Goal: Task Accomplishment & Management: Use online tool/utility

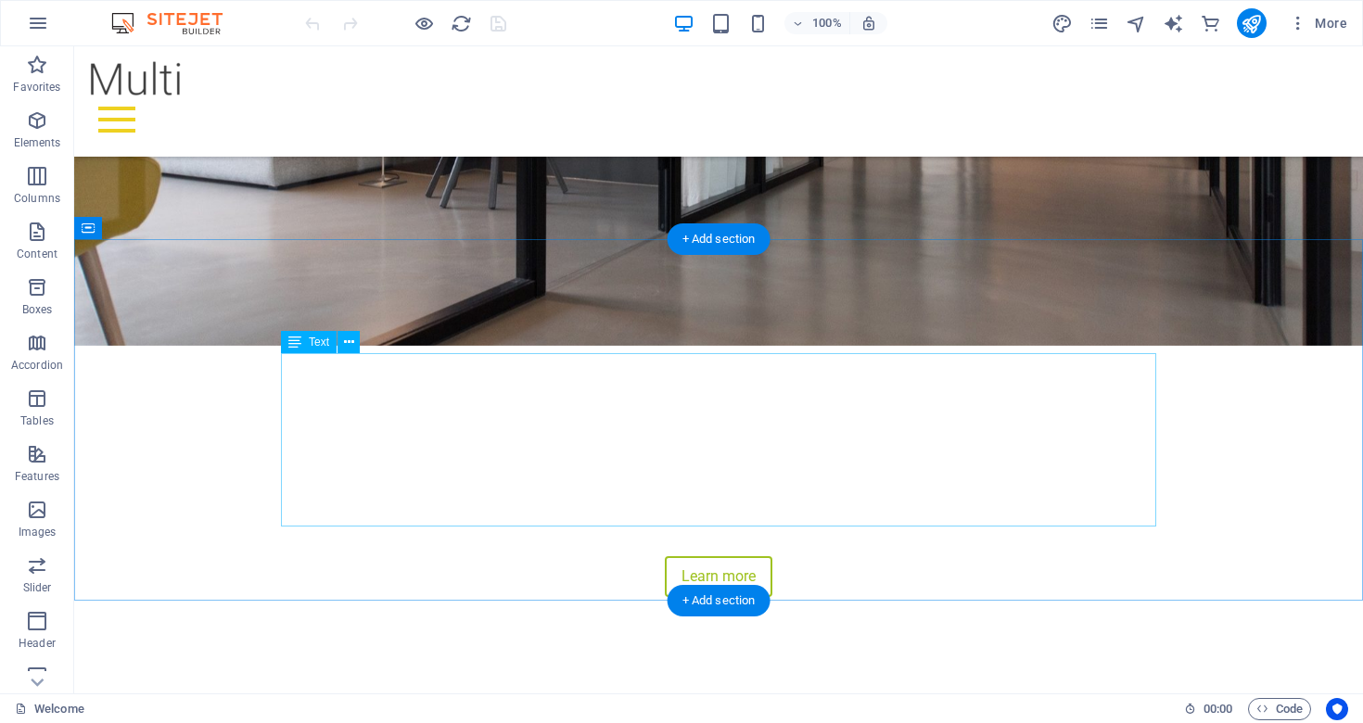
scroll to position [355, 0]
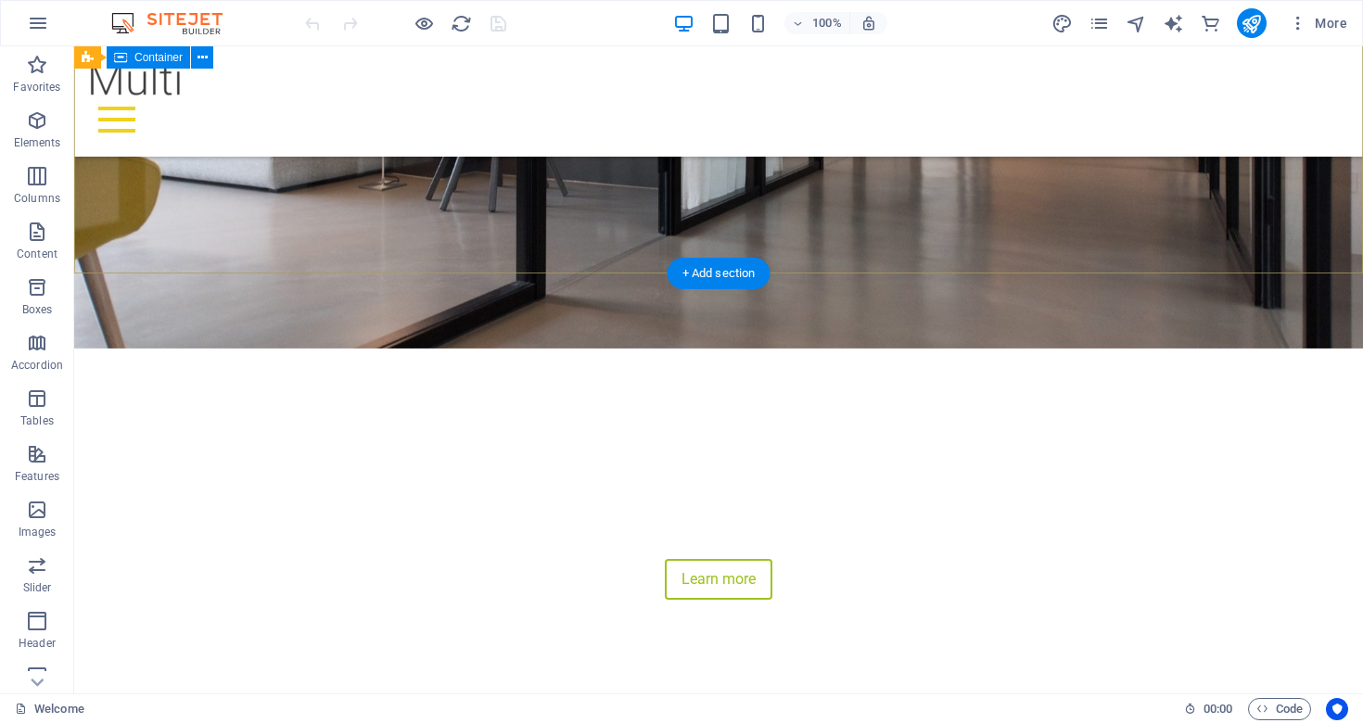
click at [632, 349] on div "IRIS THOUGHT LEADERSHIP “Shaping the Future of Work, Together.” Connecting lead…" at bounding box center [718, 512] width 1289 height 326
click at [702, 279] on div "+ Add section" at bounding box center [719, 274] width 103 height 32
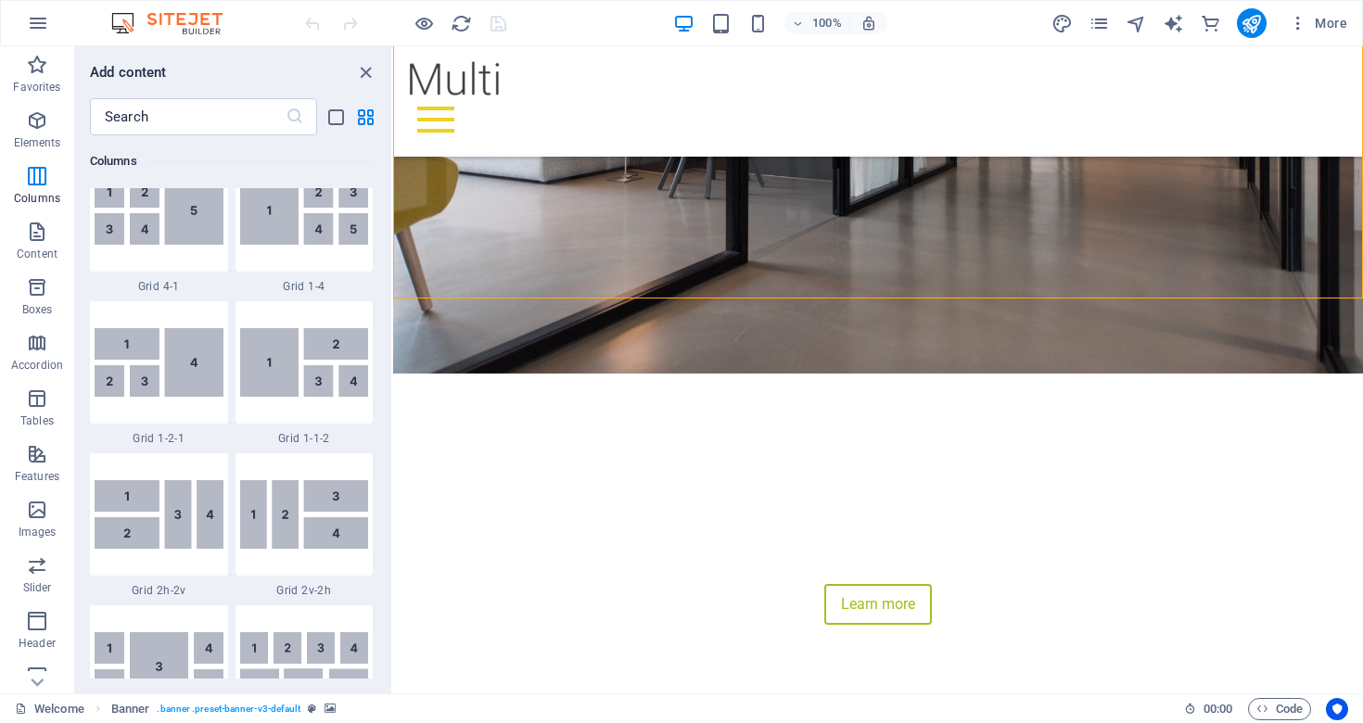
scroll to position [2671, 0]
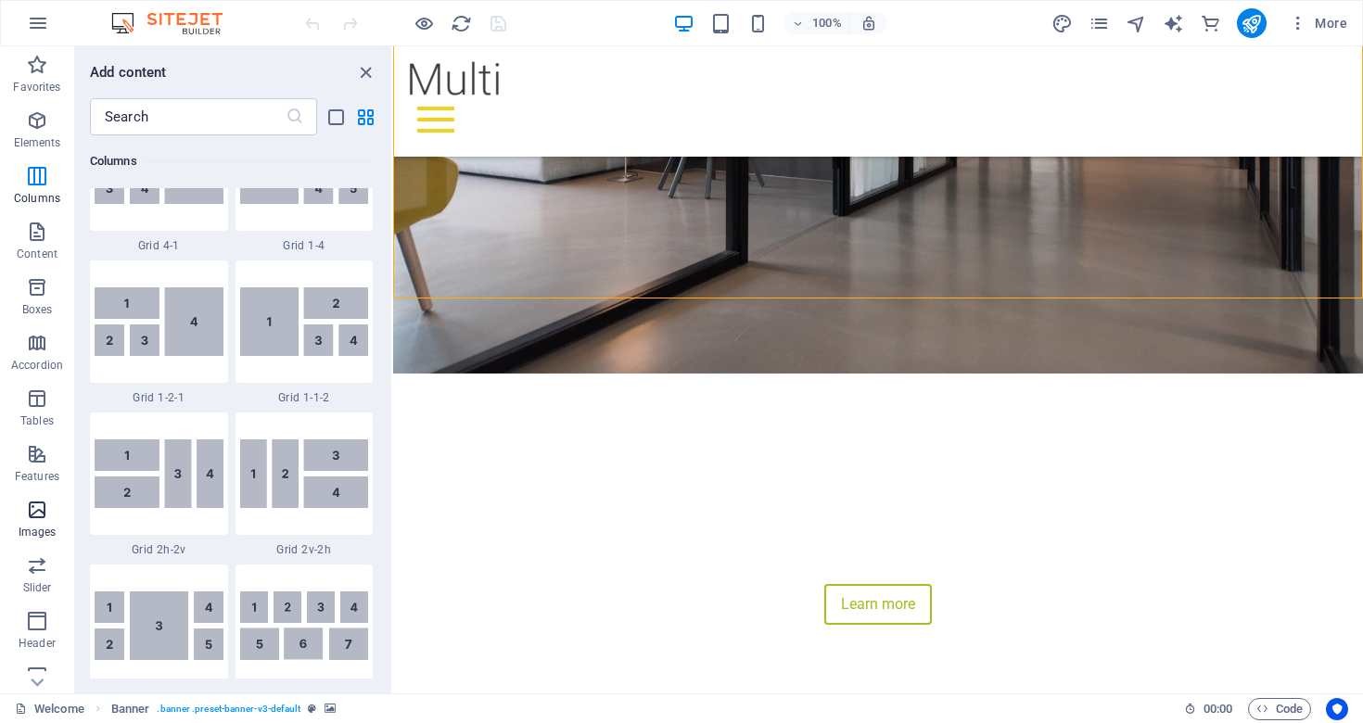
click at [28, 502] on icon "button" at bounding box center [37, 510] width 22 height 22
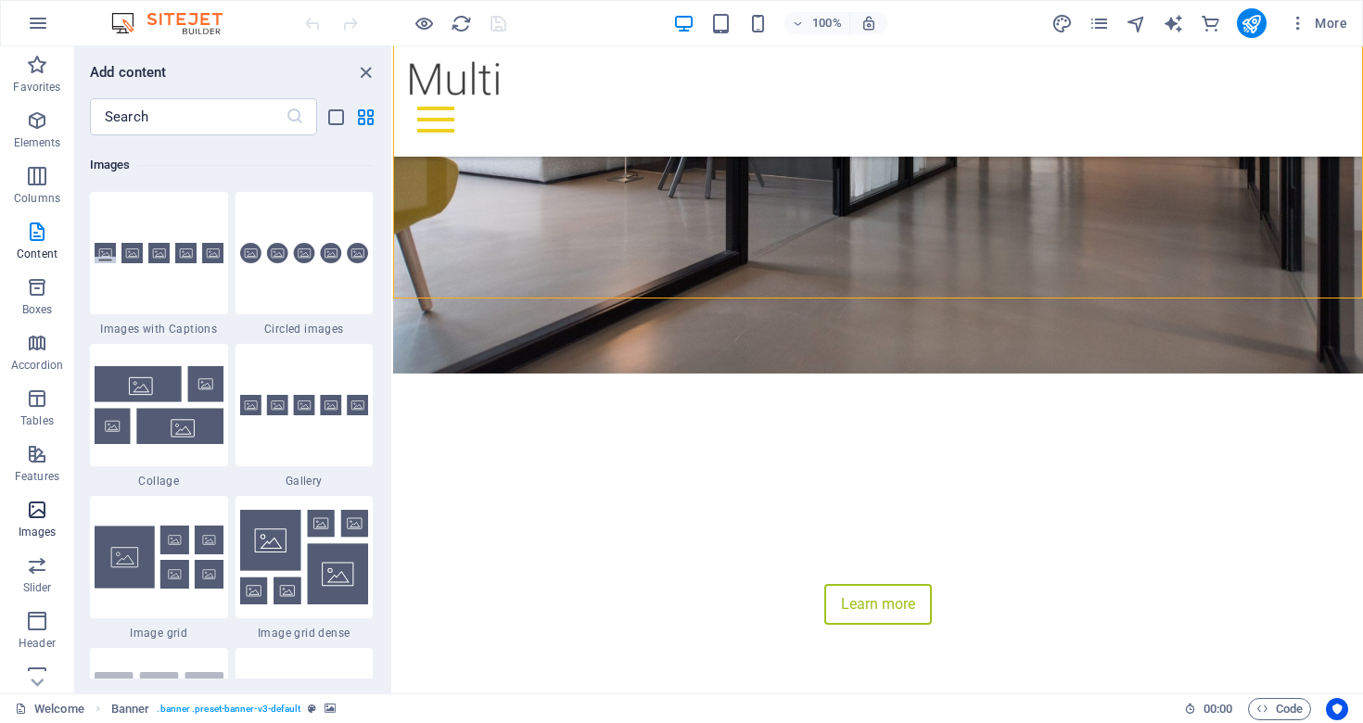
scroll to position [9404, 0]
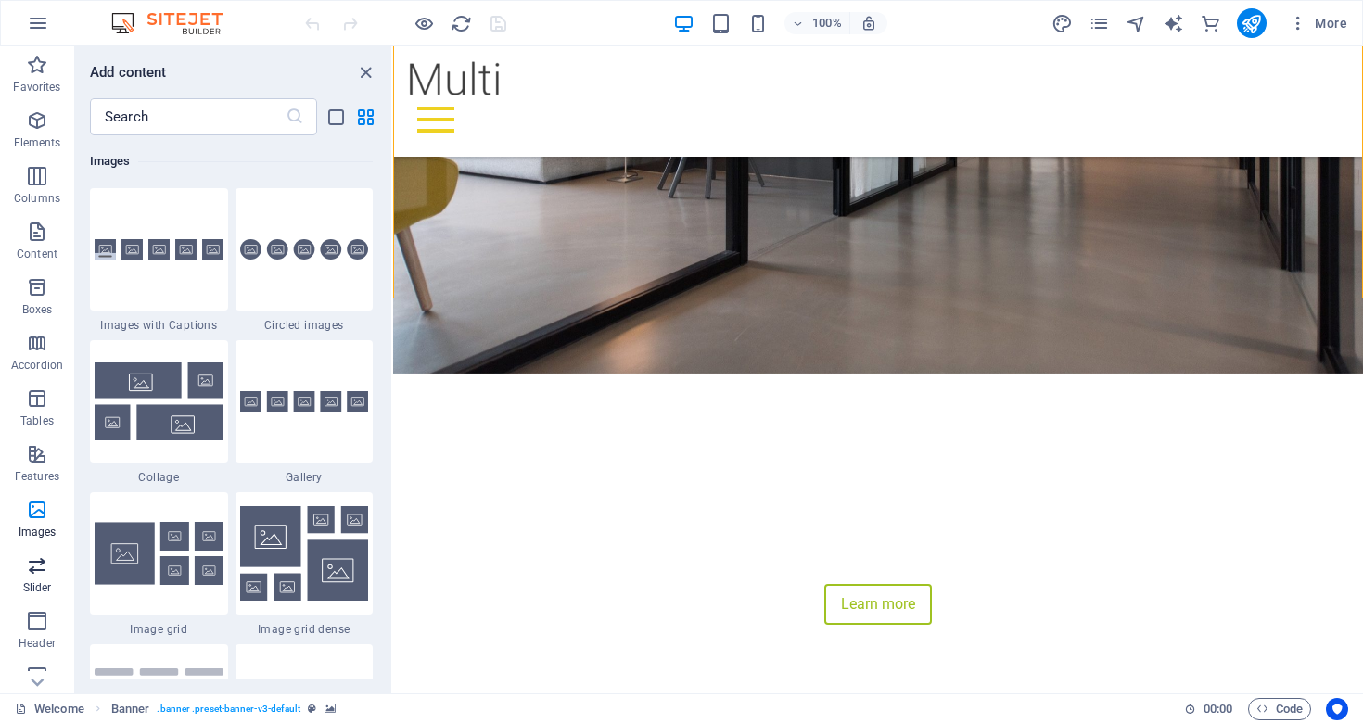
click at [35, 567] on icon "button" at bounding box center [37, 566] width 22 height 22
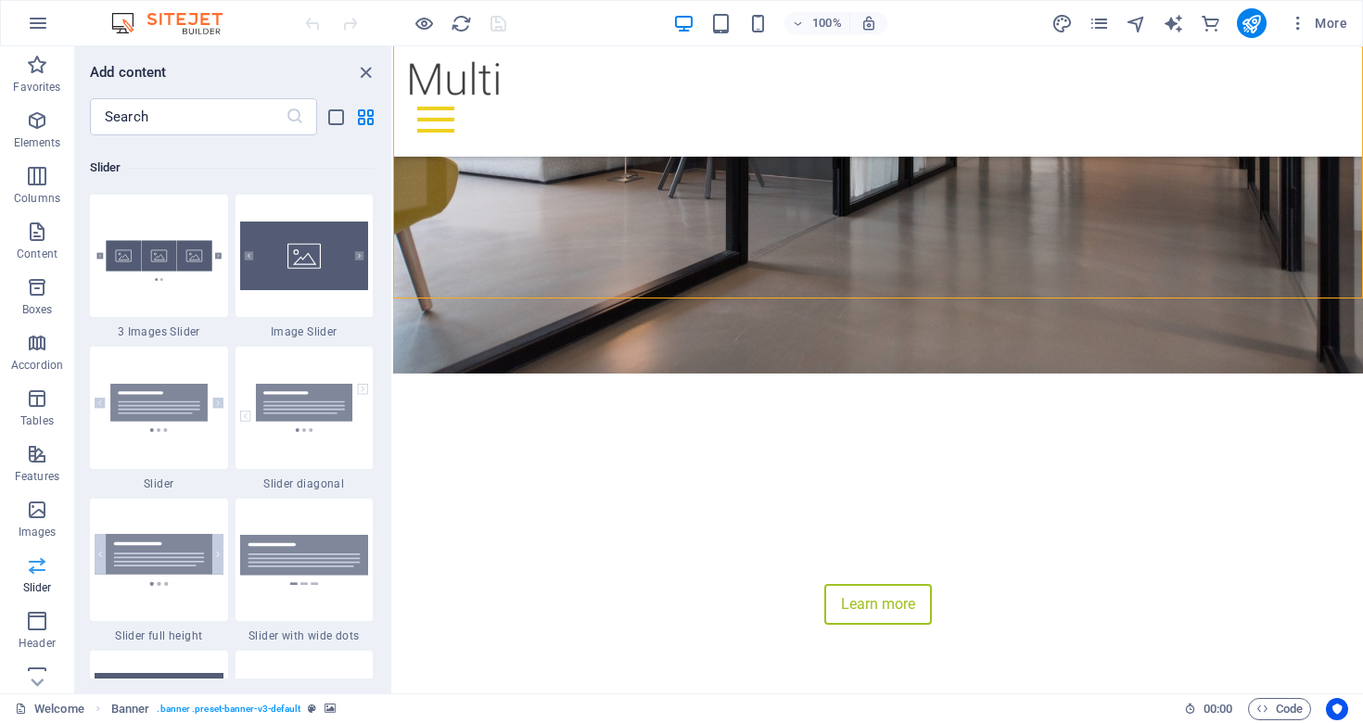
scroll to position [10514, 0]
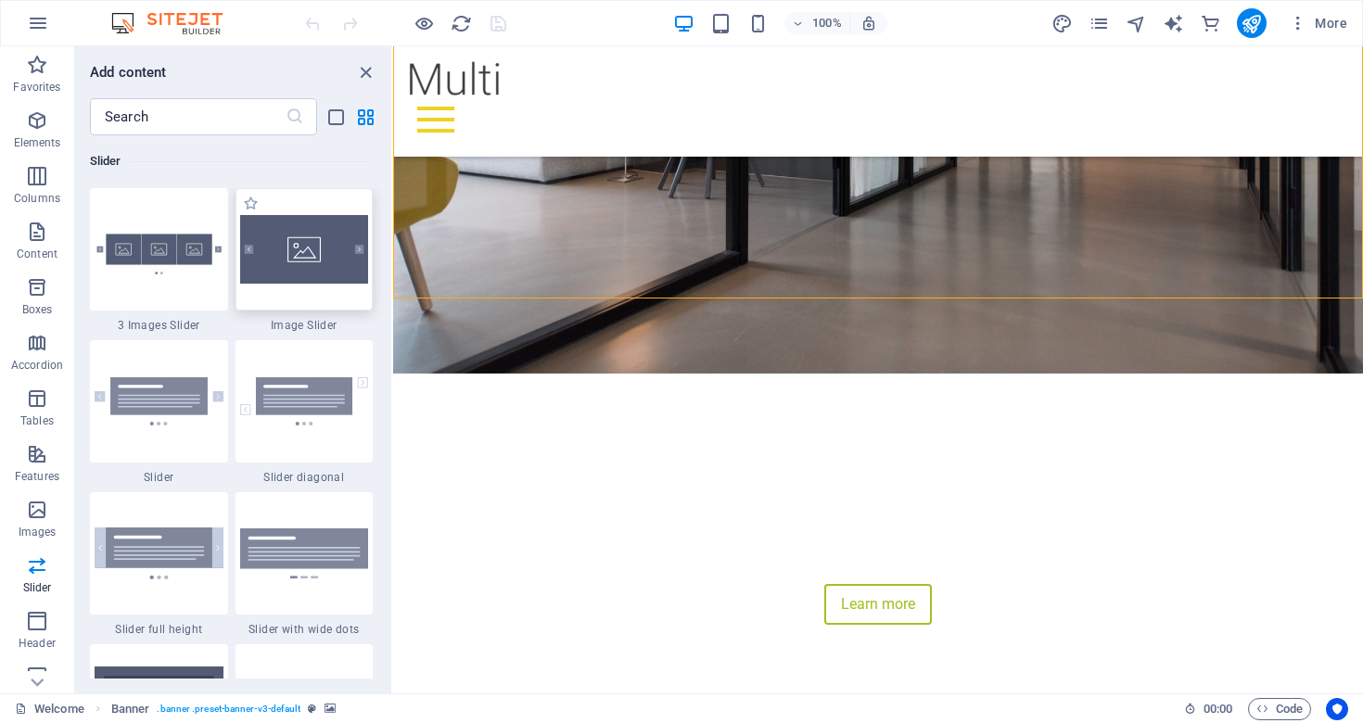
click at [283, 278] on img at bounding box center [304, 249] width 129 height 69
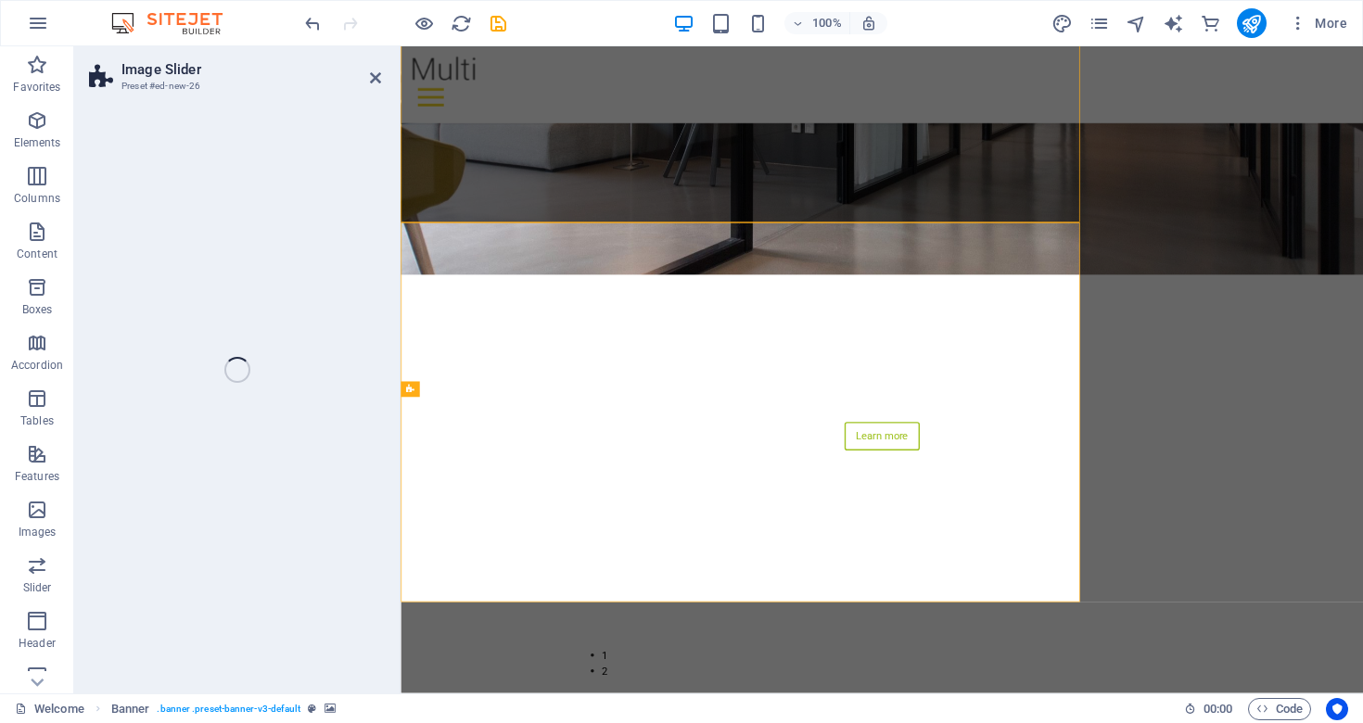
select select "rem"
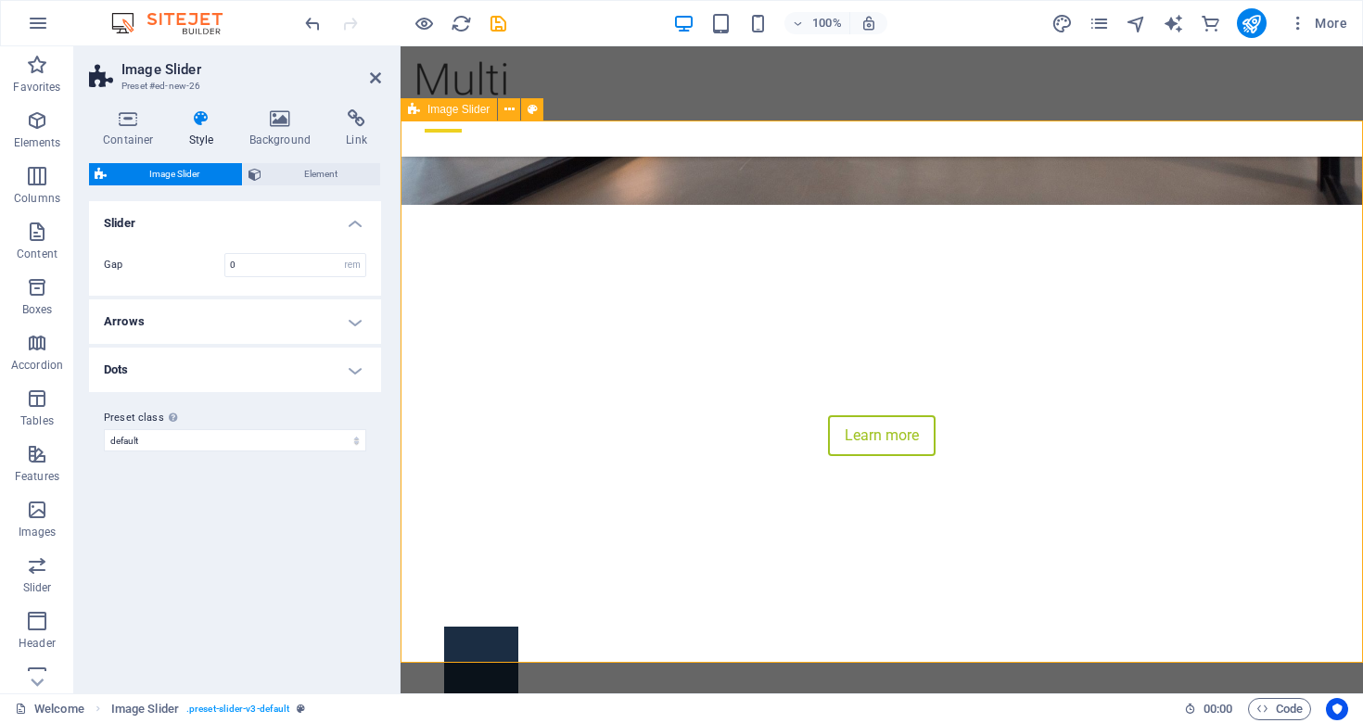
scroll to position [508, 0]
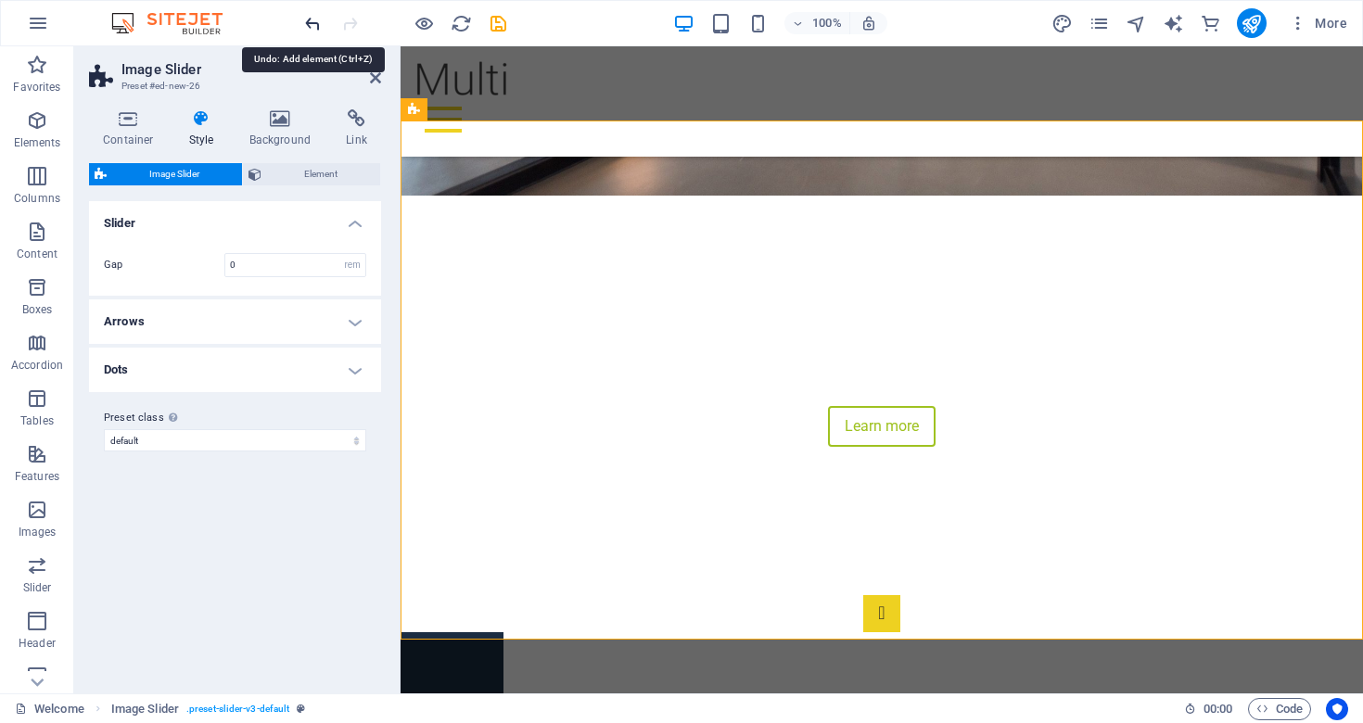
click at [311, 21] on icon "undo" at bounding box center [312, 23] width 21 height 21
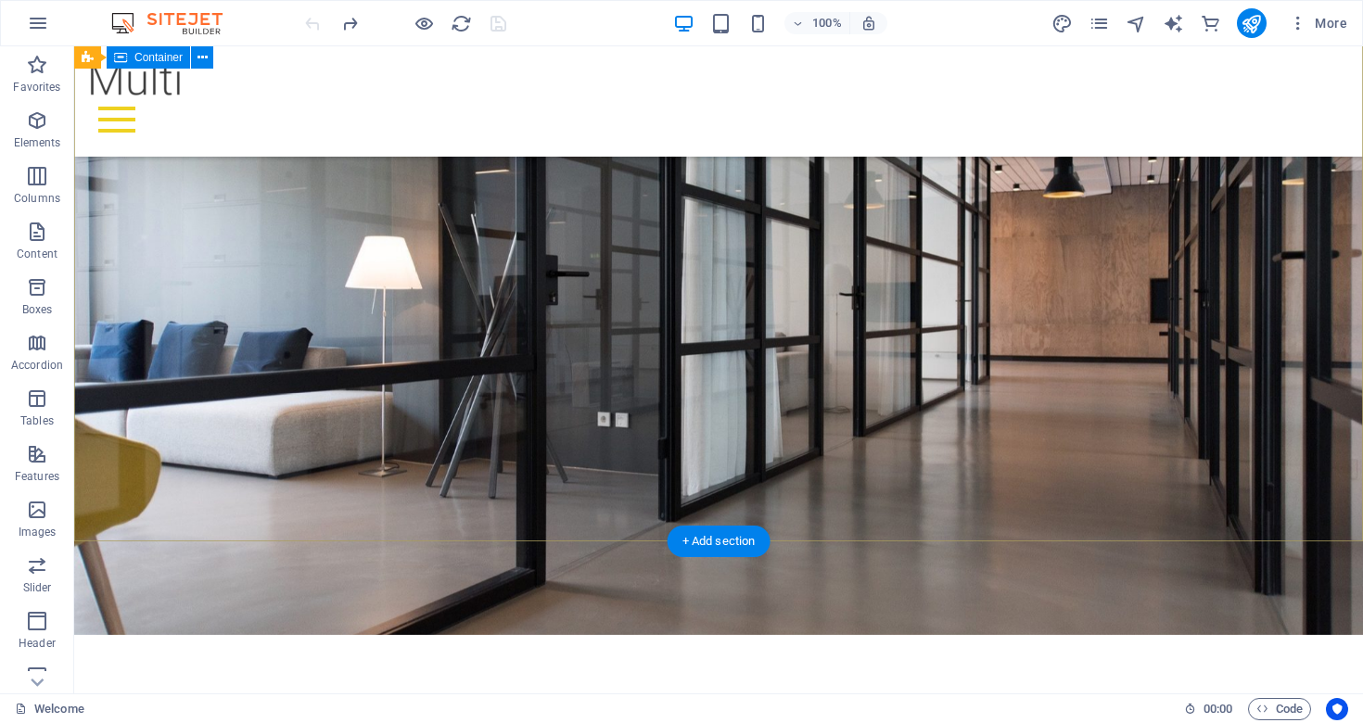
scroll to position [65, 0]
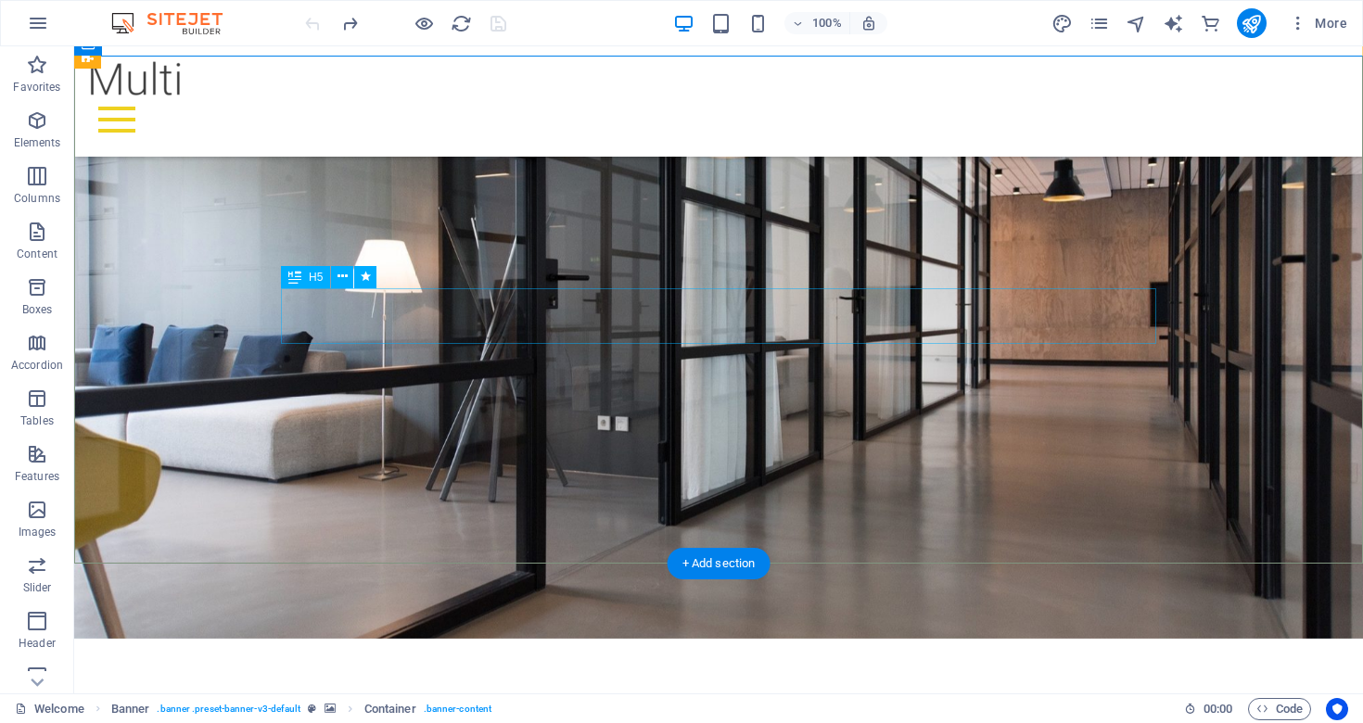
click at [344, 282] on icon at bounding box center [343, 276] width 10 height 19
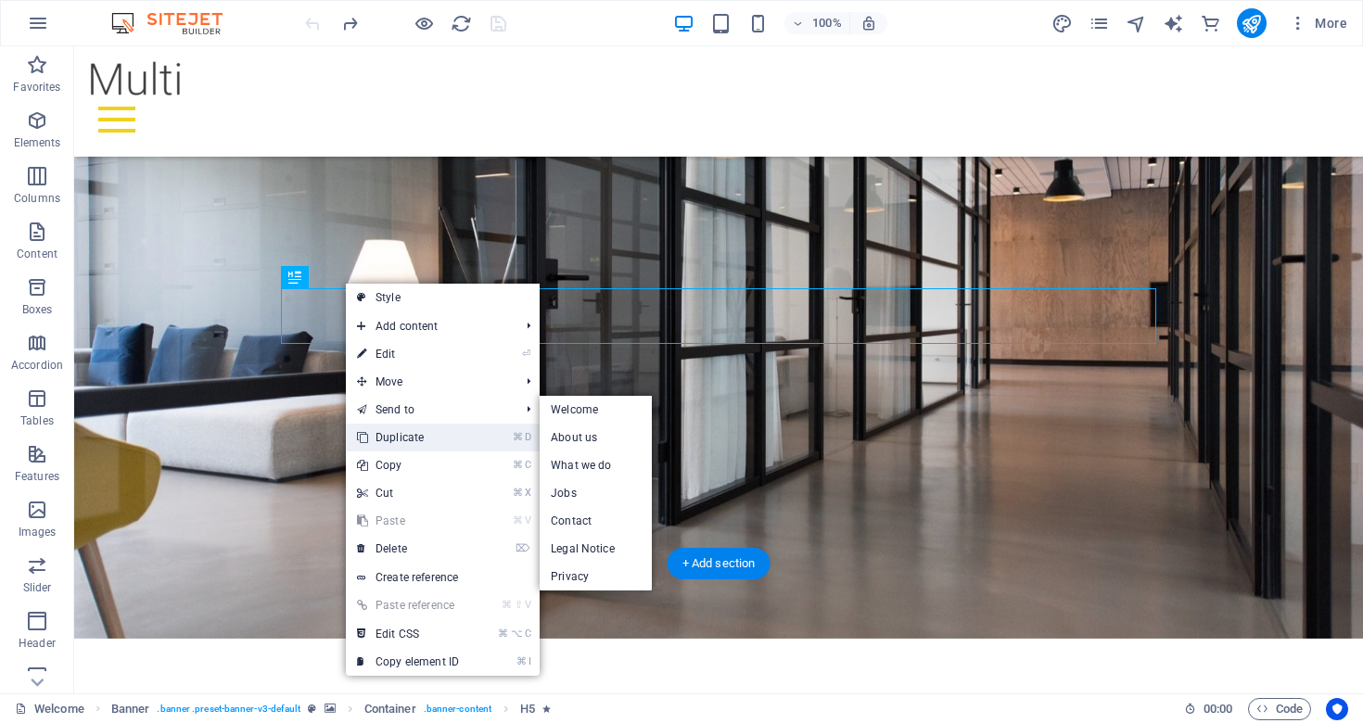
click at [403, 431] on link "⌘ D Duplicate" at bounding box center [408, 438] width 124 height 28
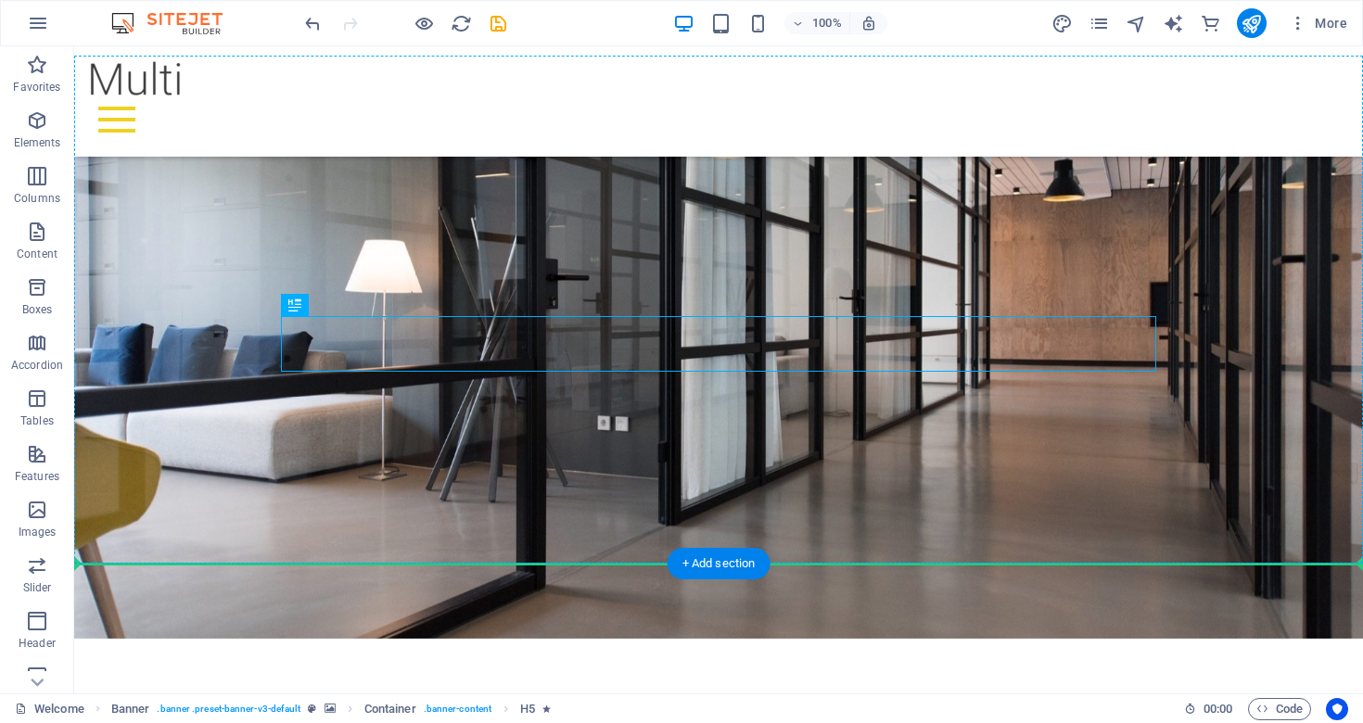
drag, startPoint x: 514, startPoint y: 357, endPoint x: 524, endPoint y: 492, distance: 134.9
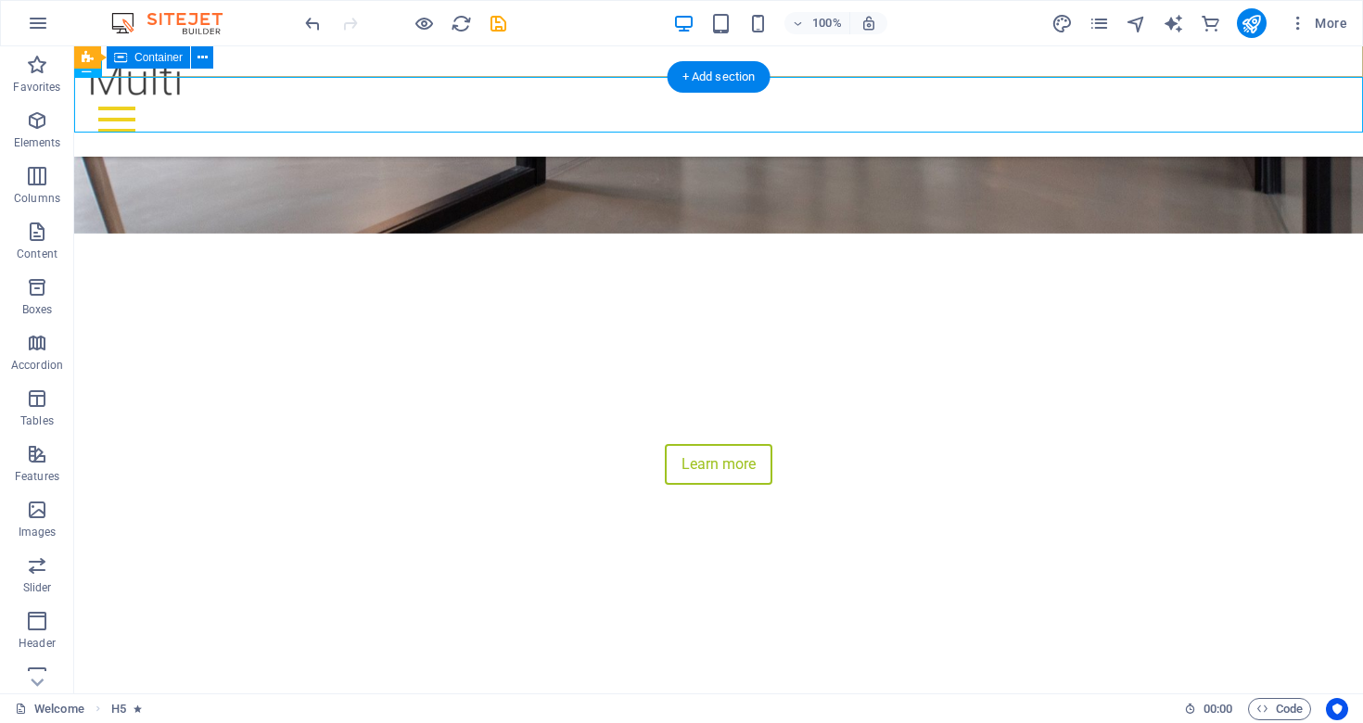
scroll to position [282, 0]
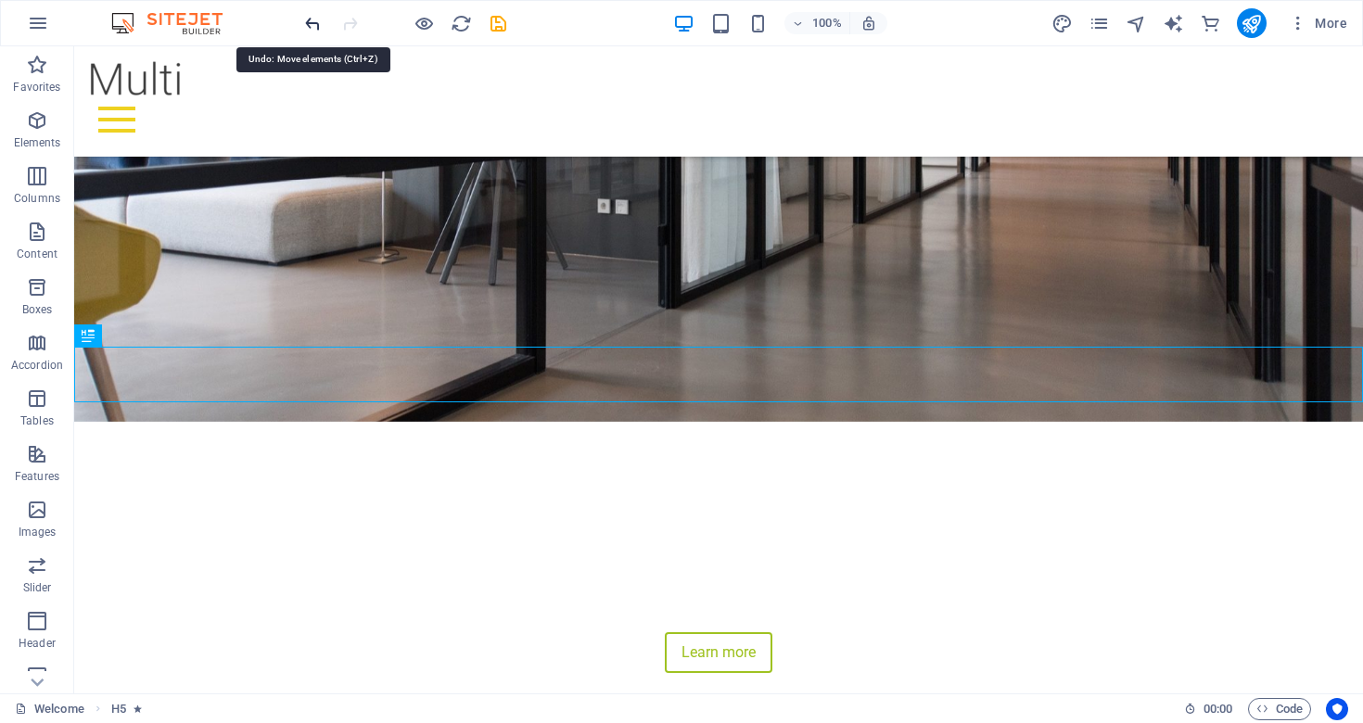
click at [312, 28] on icon "undo" at bounding box center [312, 23] width 21 height 21
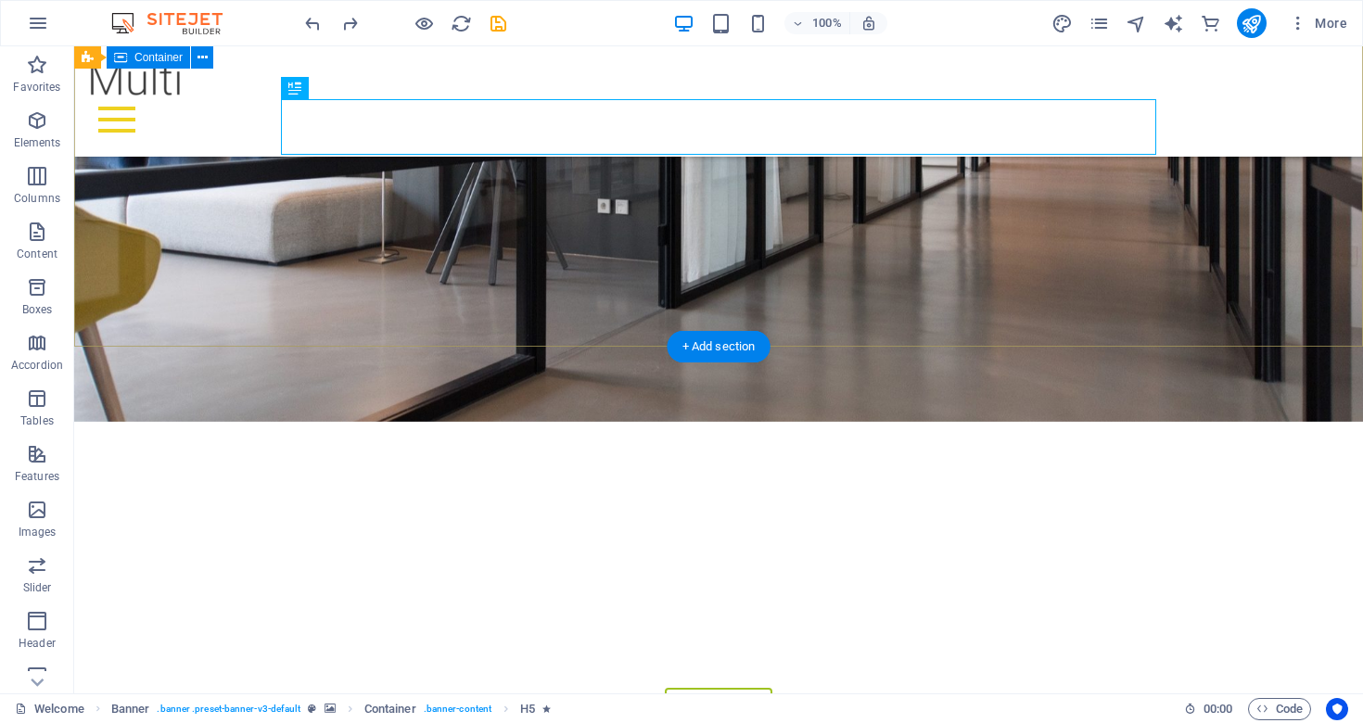
click at [492, 422] on div "IRIS THOUGHT LEADERSHIP “Shaping the Future of Work, Together.” Connecting lead…" at bounding box center [718, 612] width 1289 height 381
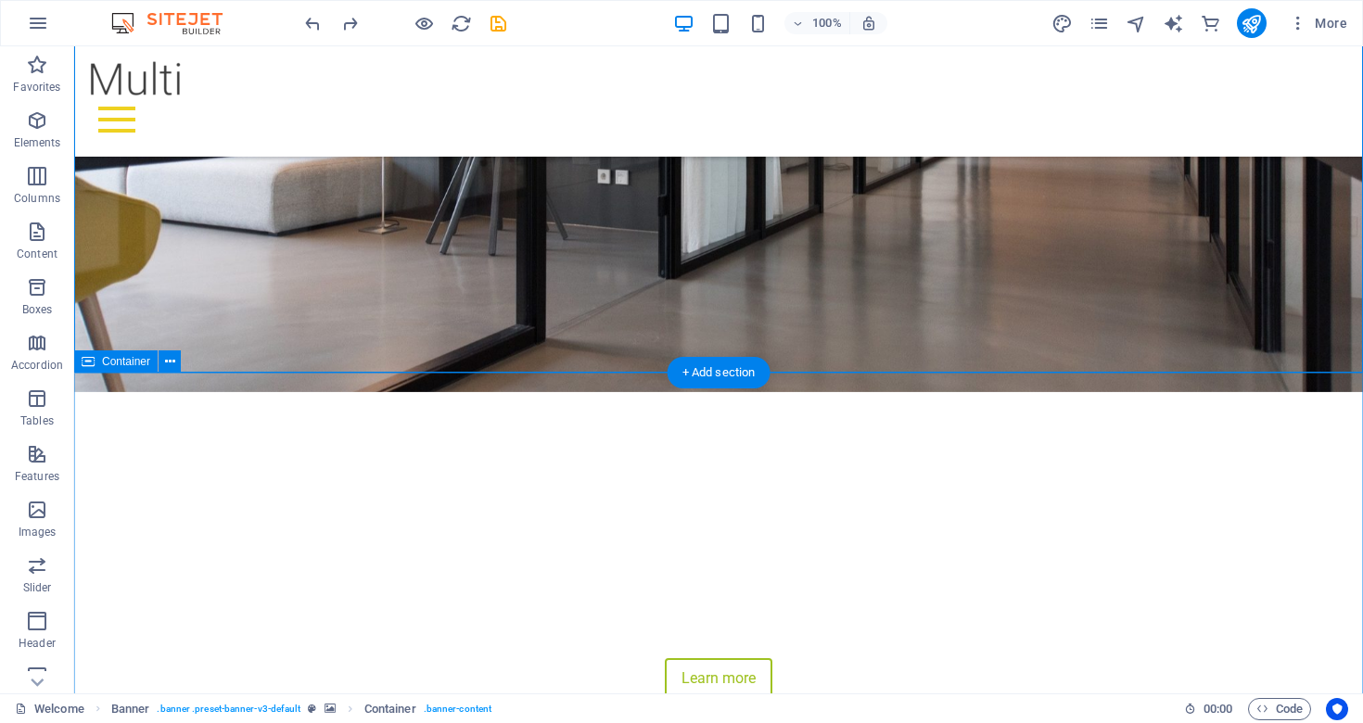
scroll to position [315, 0]
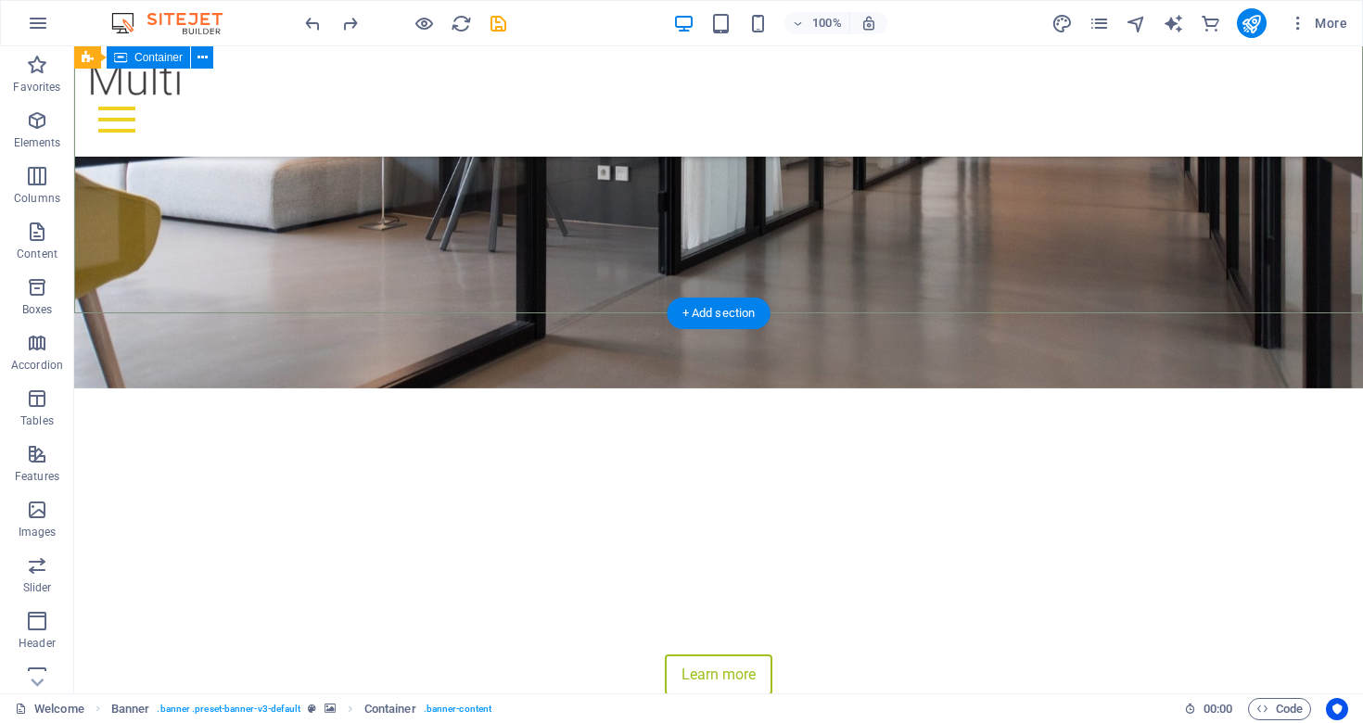
click at [467, 389] on div "IRIS THOUGHT LEADERSHIP “Shaping the Future of Work, Together.” Connecting lead…" at bounding box center [718, 579] width 1289 height 381
click at [304, 389] on div "IRIS THOUGHT LEADERSHIP “Shaping the Future of Work, Together.” Connecting lead…" at bounding box center [718, 579] width 1289 height 381
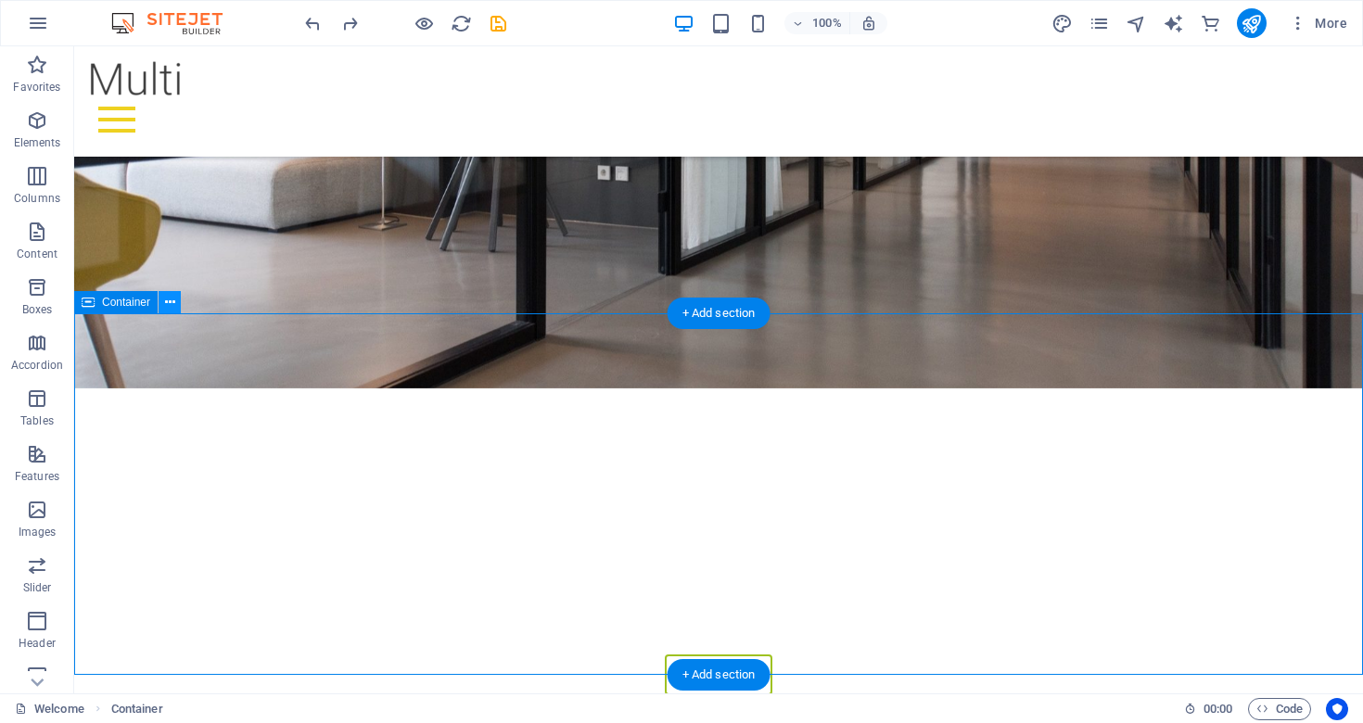
click at [176, 306] on button at bounding box center [170, 302] width 22 height 22
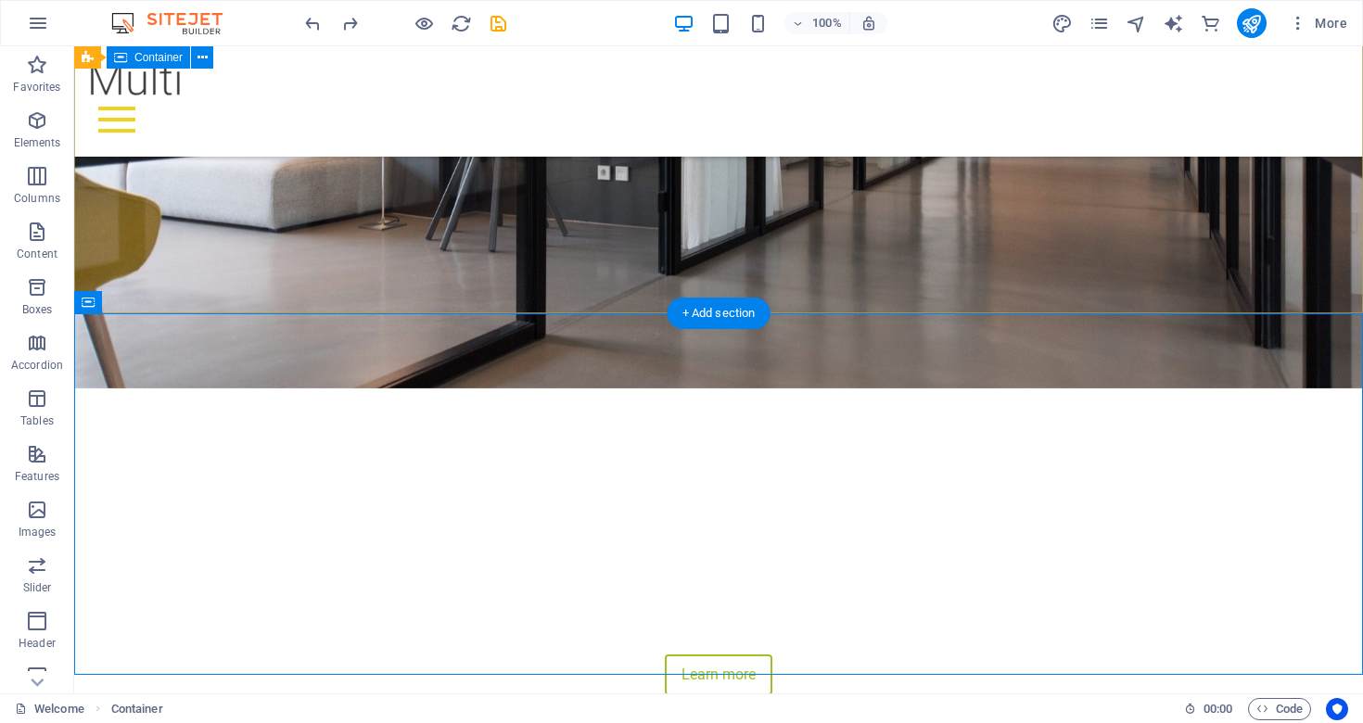
click at [358, 389] on div "IRIS THOUGHT LEADERSHIP “Shaping the Future of Work, Together.” Connecting lead…" at bounding box center [718, 579] width 1289 height 381
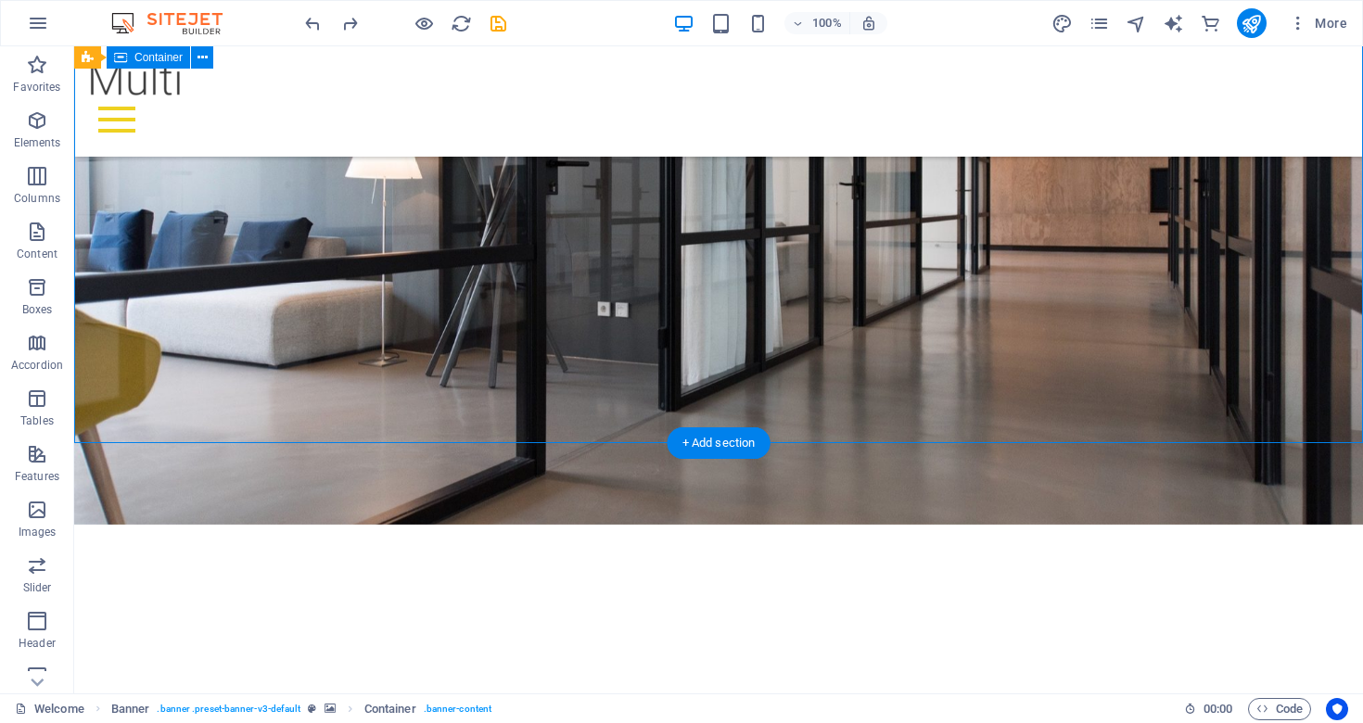
scroll to position [175, 0]
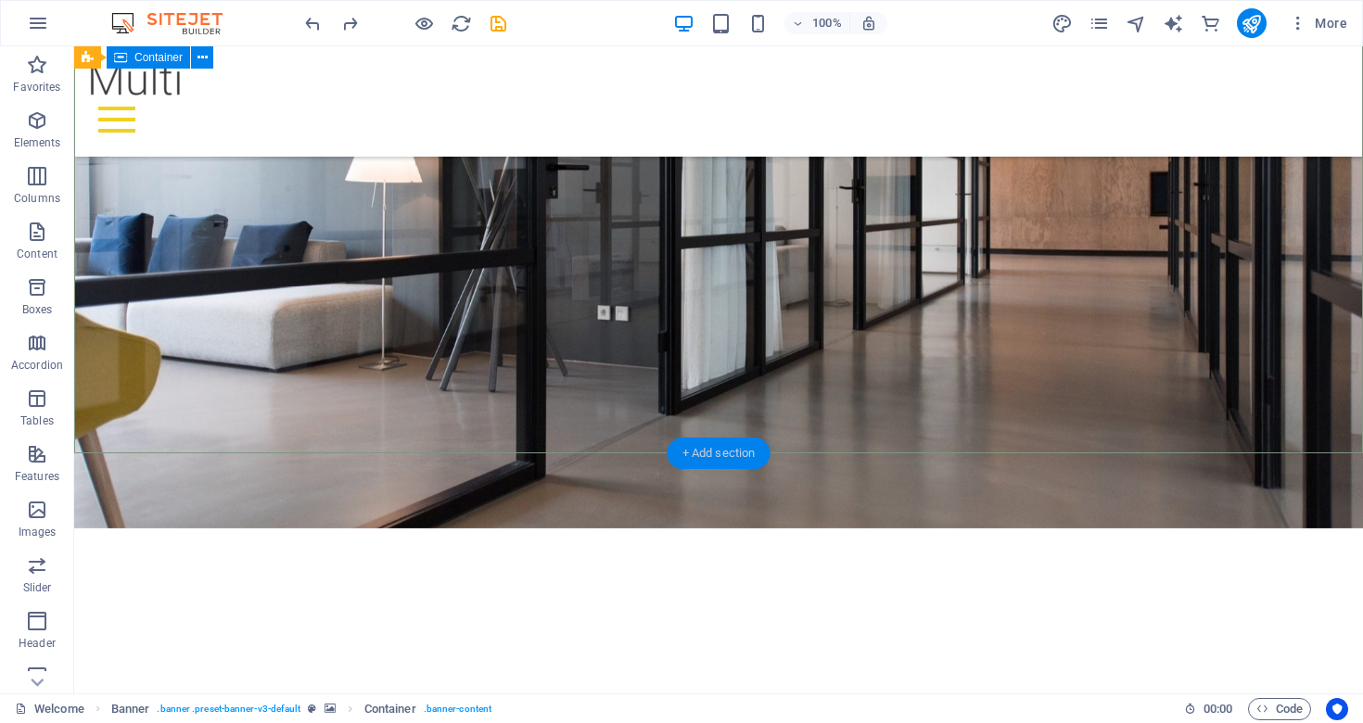
click at [704, 458] on div "+ Add section" at bounding box center [719, 454] width 103 height 32
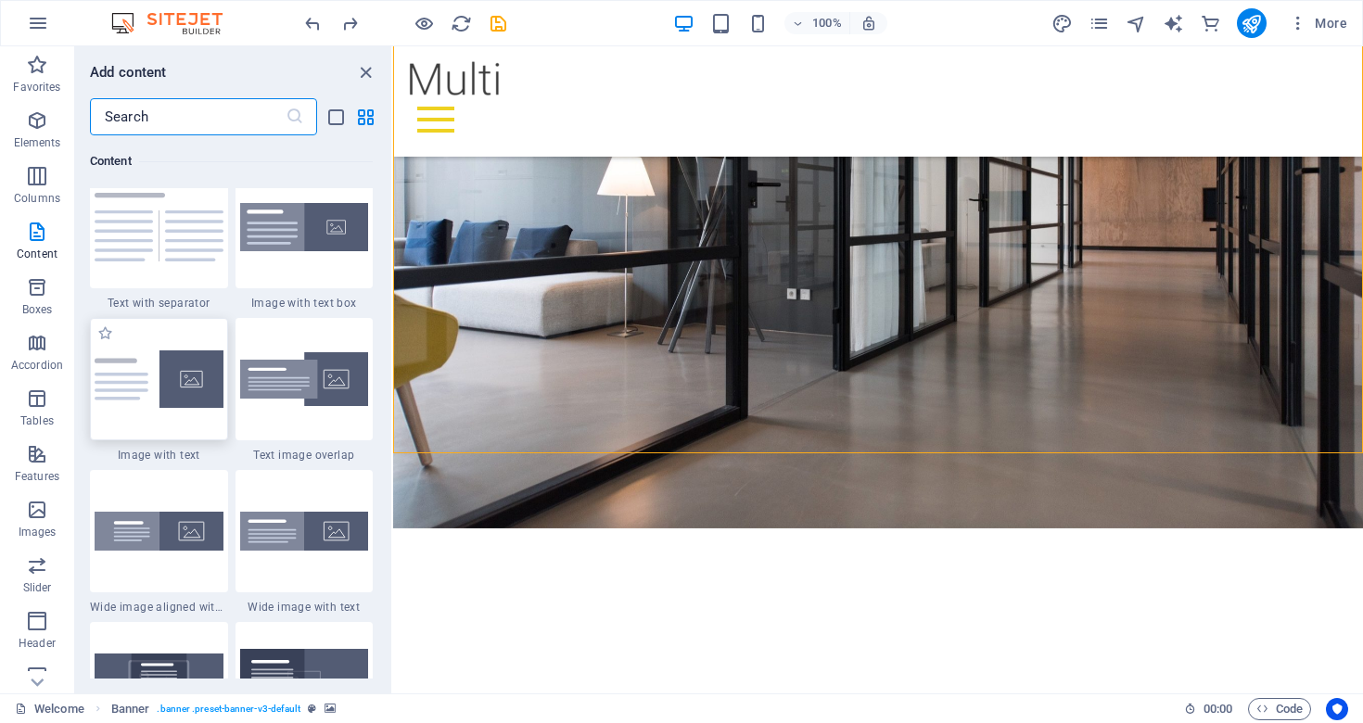
scroll to position [3327, 0]
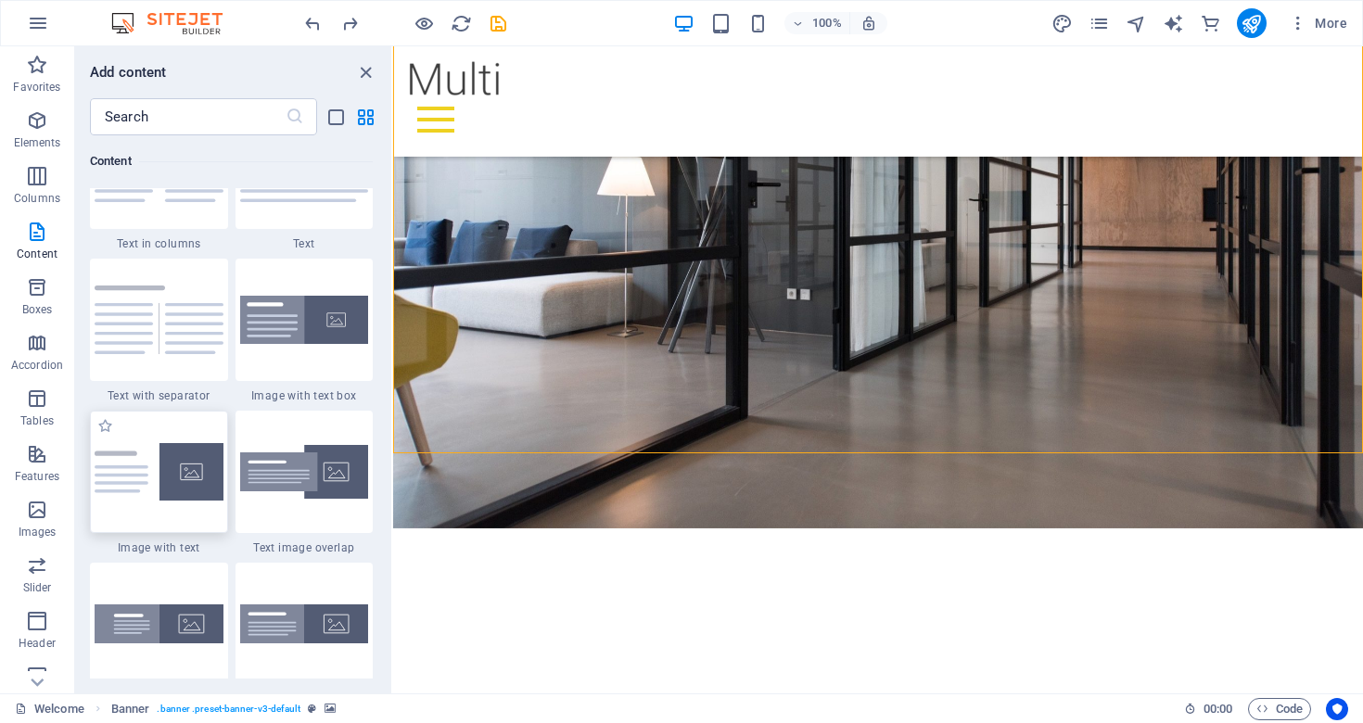
click at [162, 481] on img at bounding box center [159, 472] width 129 height 58
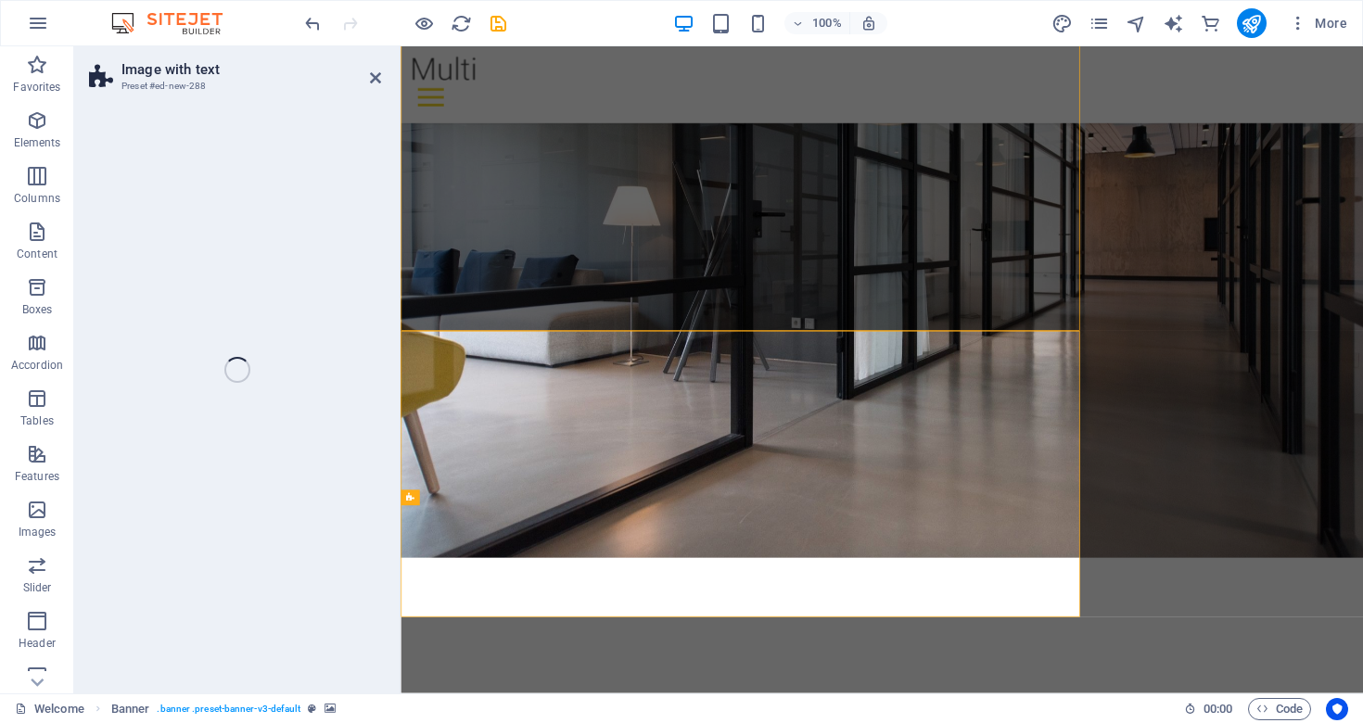
select select "rem"
select select "px"
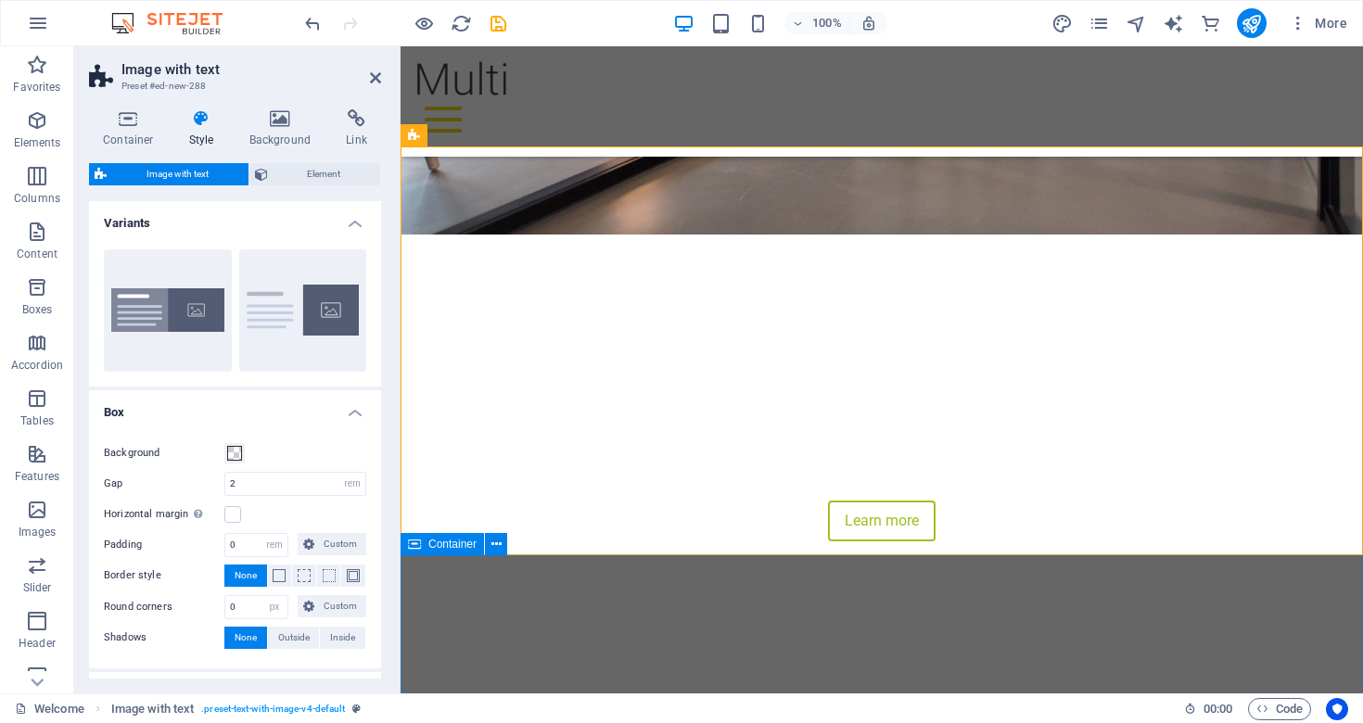
scroll to position [460, 0]
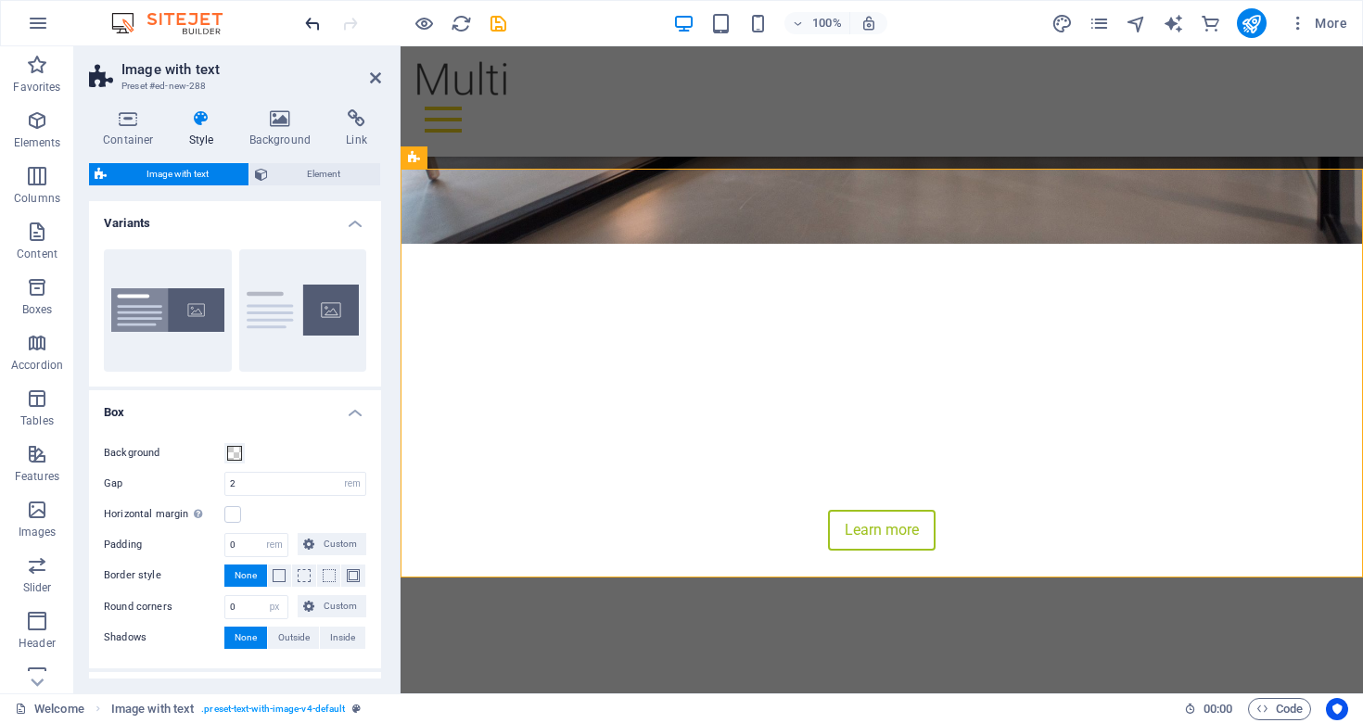
click at [313, 21] on icon "undo" at bounding box center [312, 23] width 21 height 21
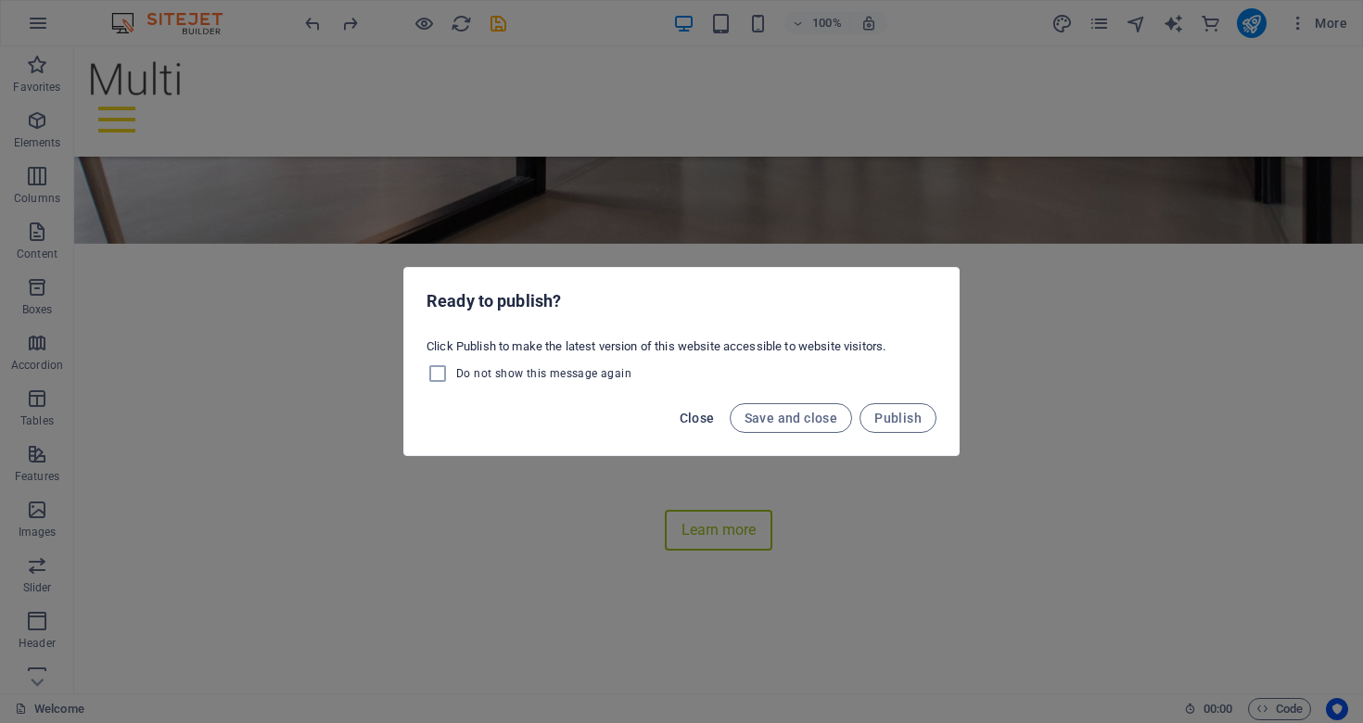
click at [700, 420] on span "Close" at bounding box center [697, 418] width 35 height 15
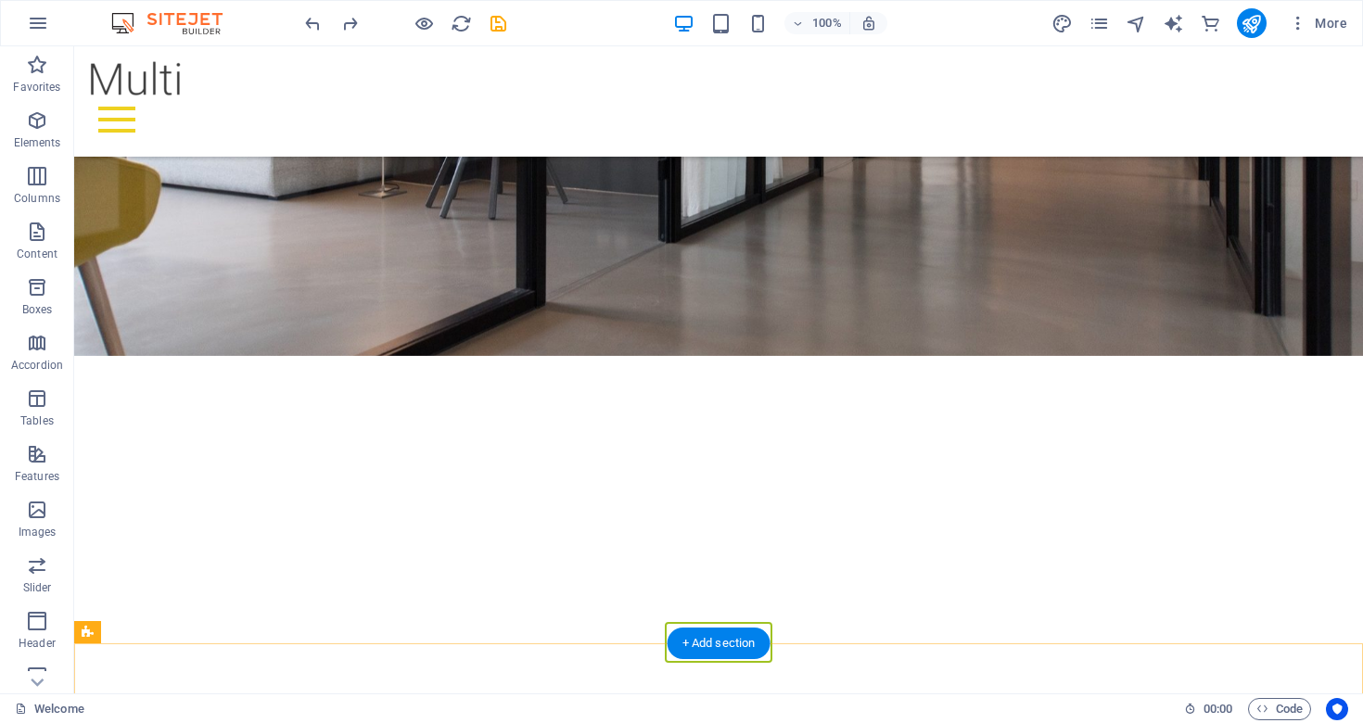
scroll to position [347, 0]
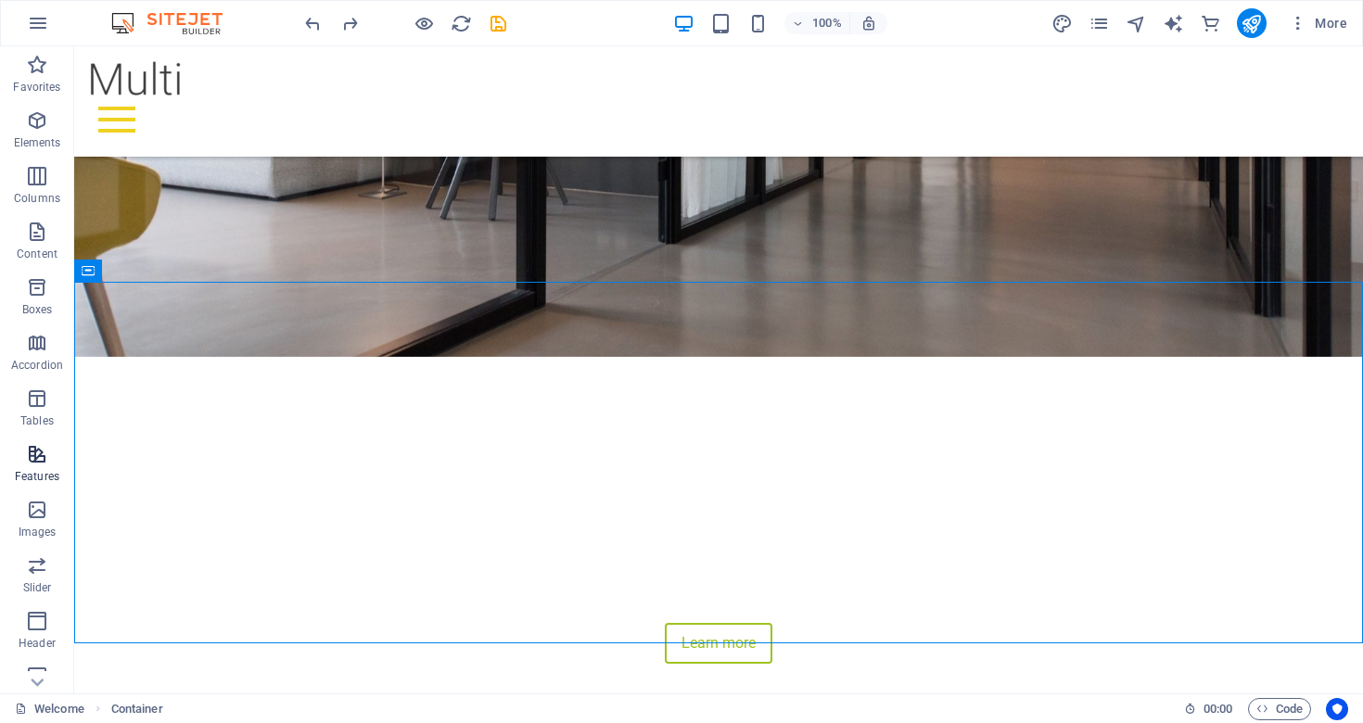
click at [31, 490] on button "Features" at bounding box center [37, 464] width 74 height 56
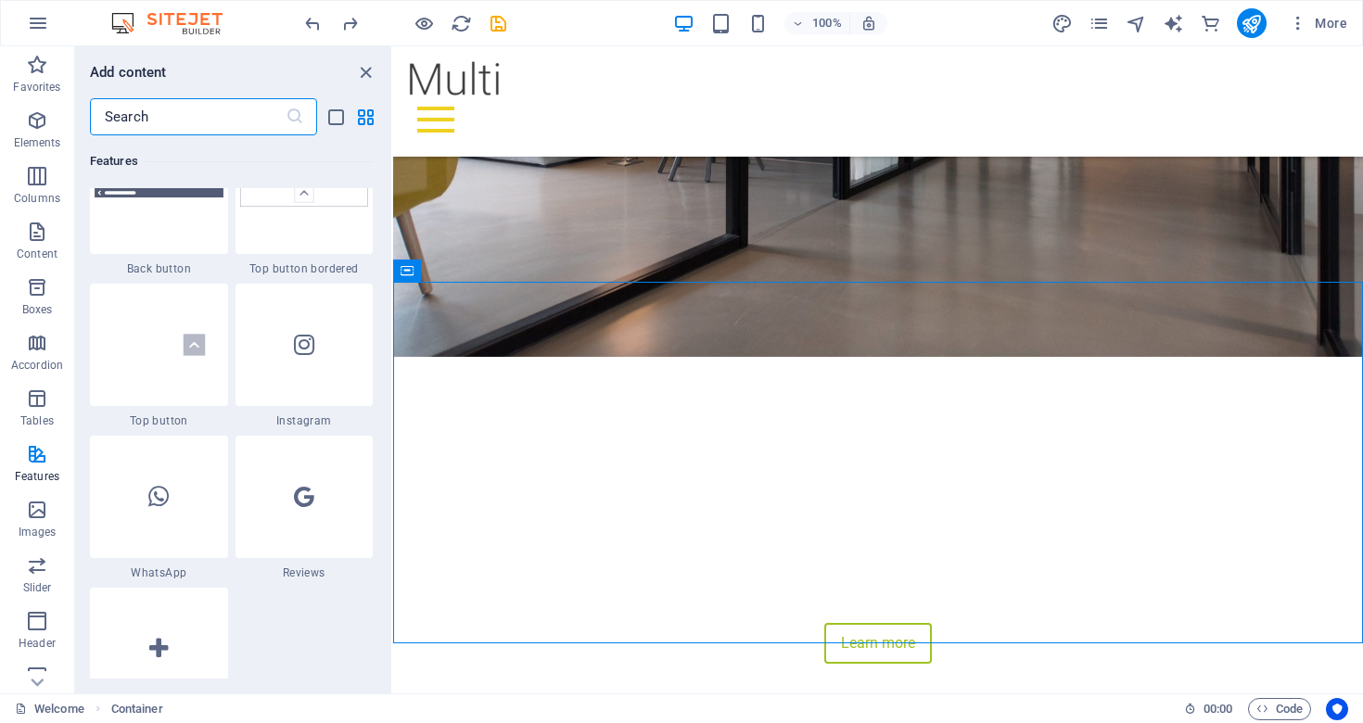
scroll to position [8808, 0]
click at [37, 298] on icon "button" at bounding box center [37, 287] width 22 height 22
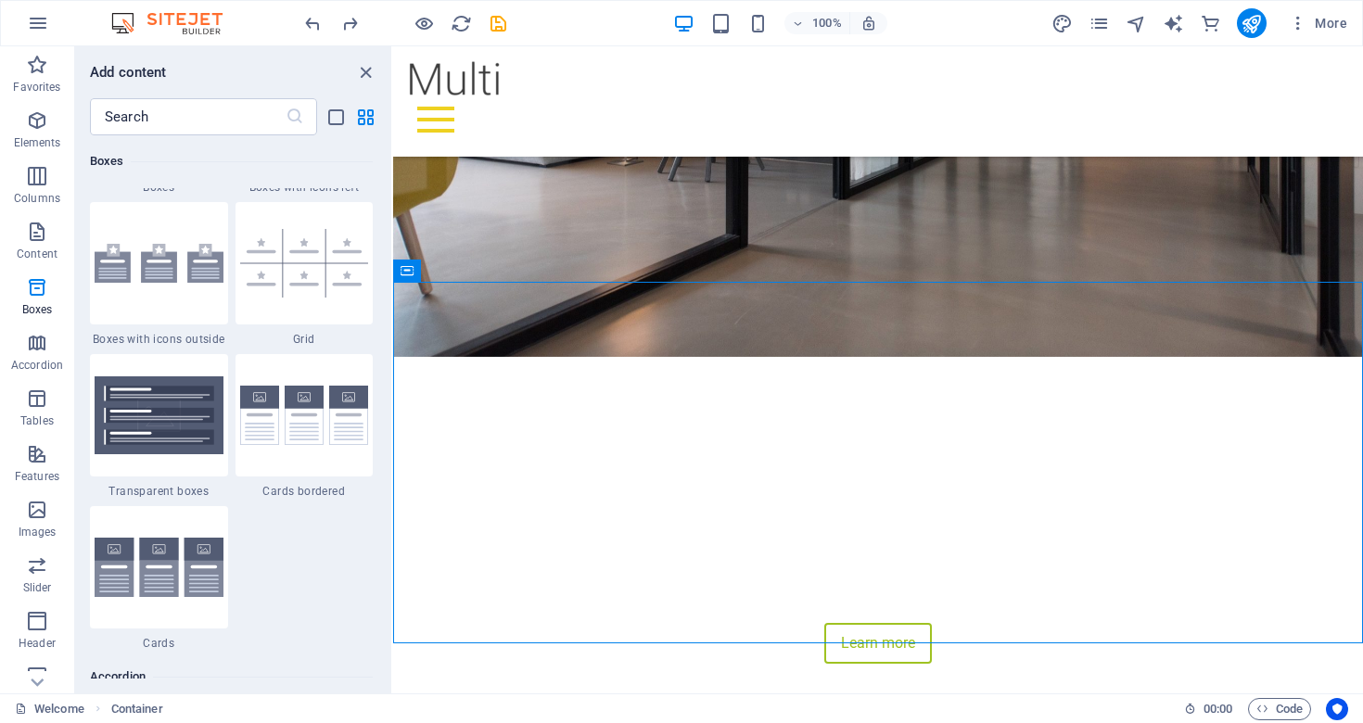
scroll to position [5496, 0]
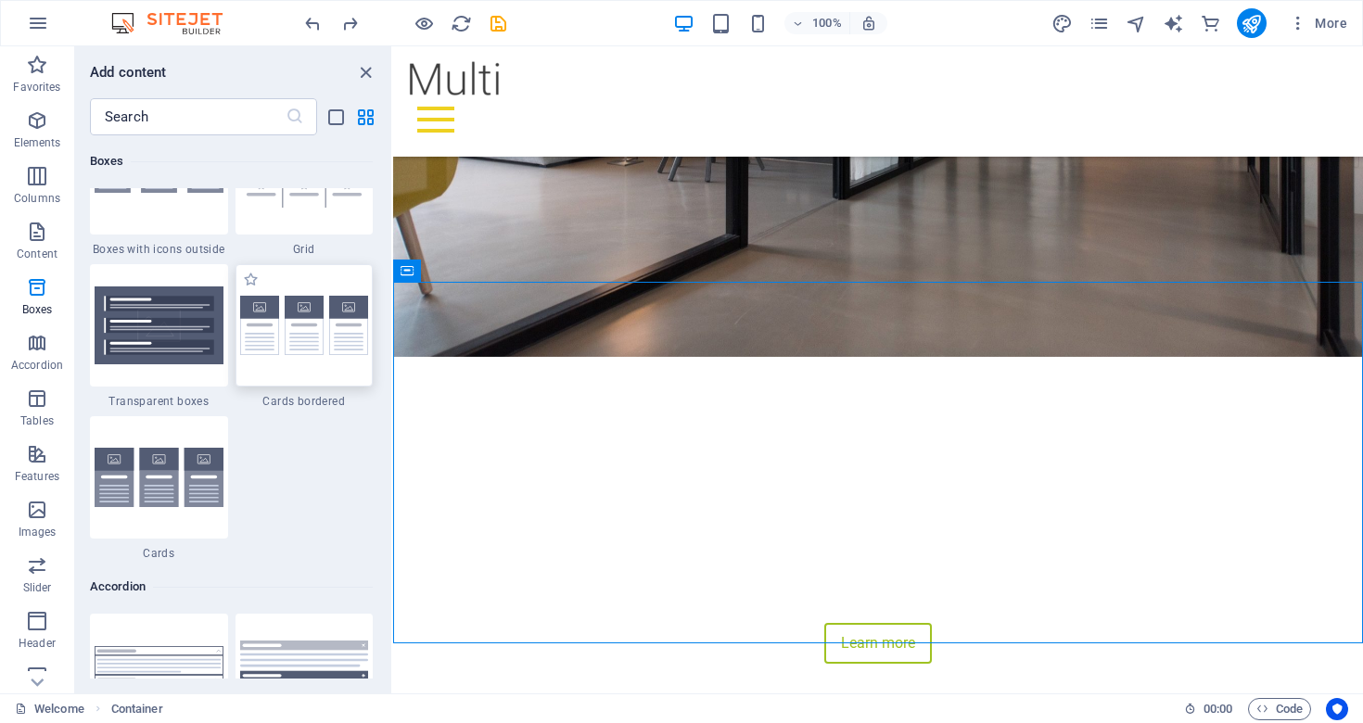
click at [268, 343] on img at bounding box center [304, 326] width 129 height 60
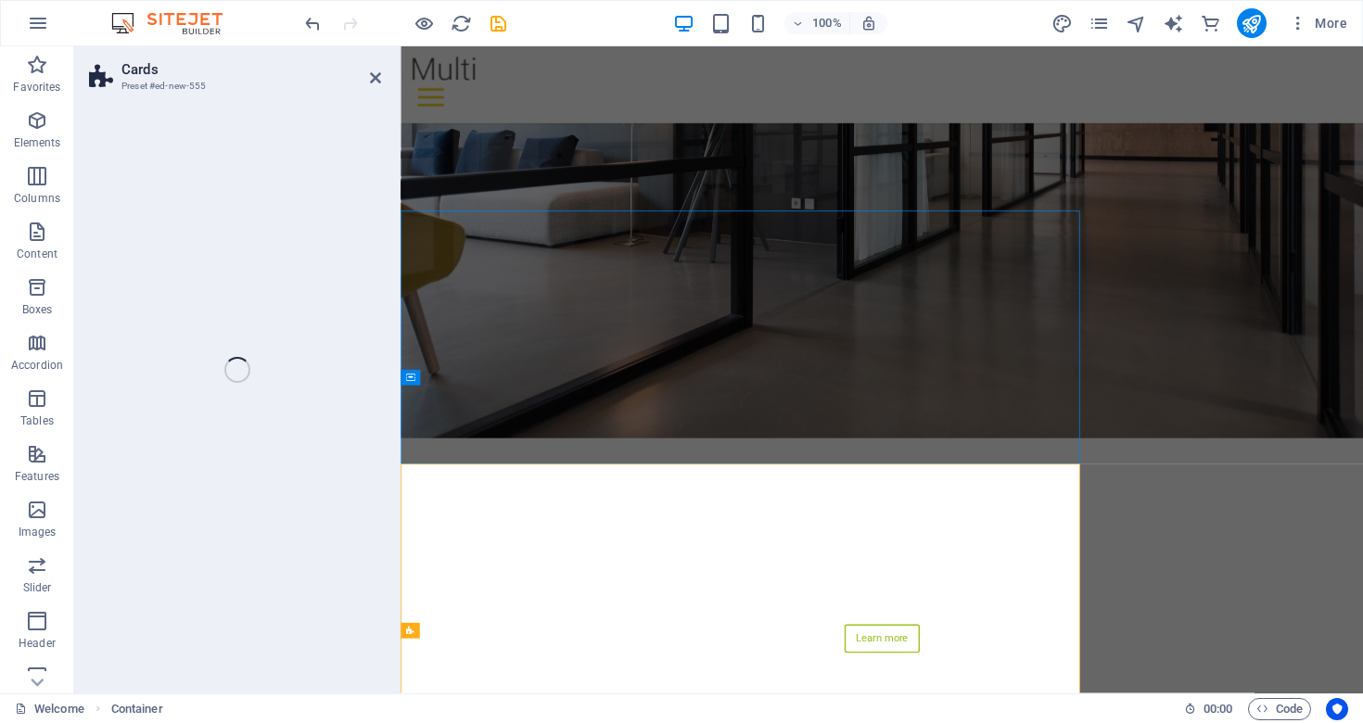
select select "rem"
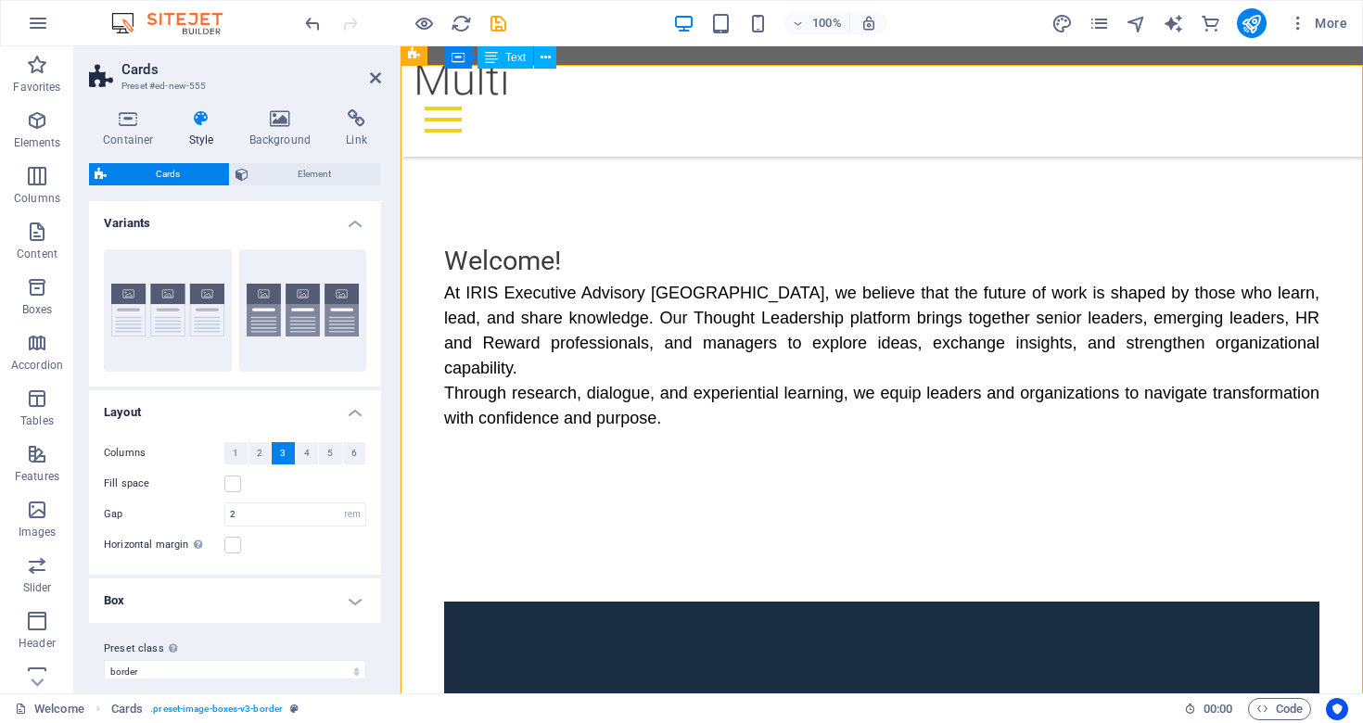
scroll to position [821, 0]
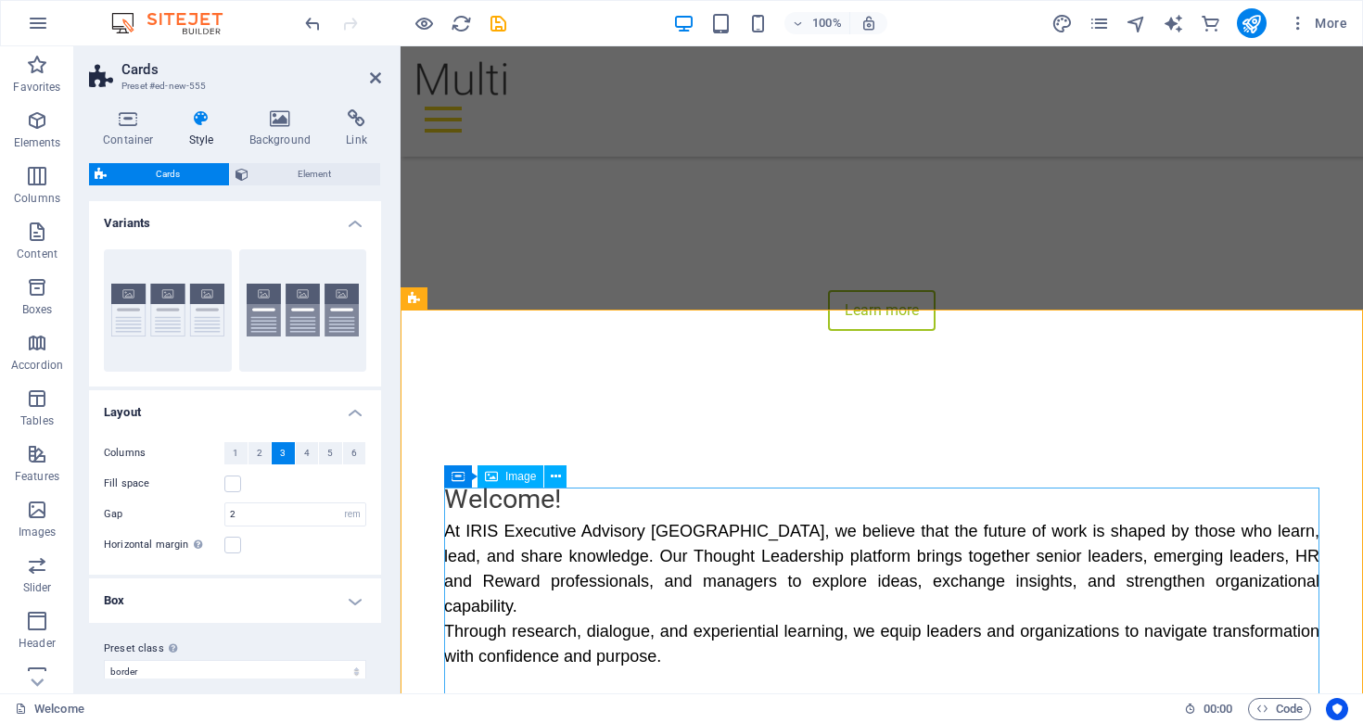
scroll to position [681, 0]
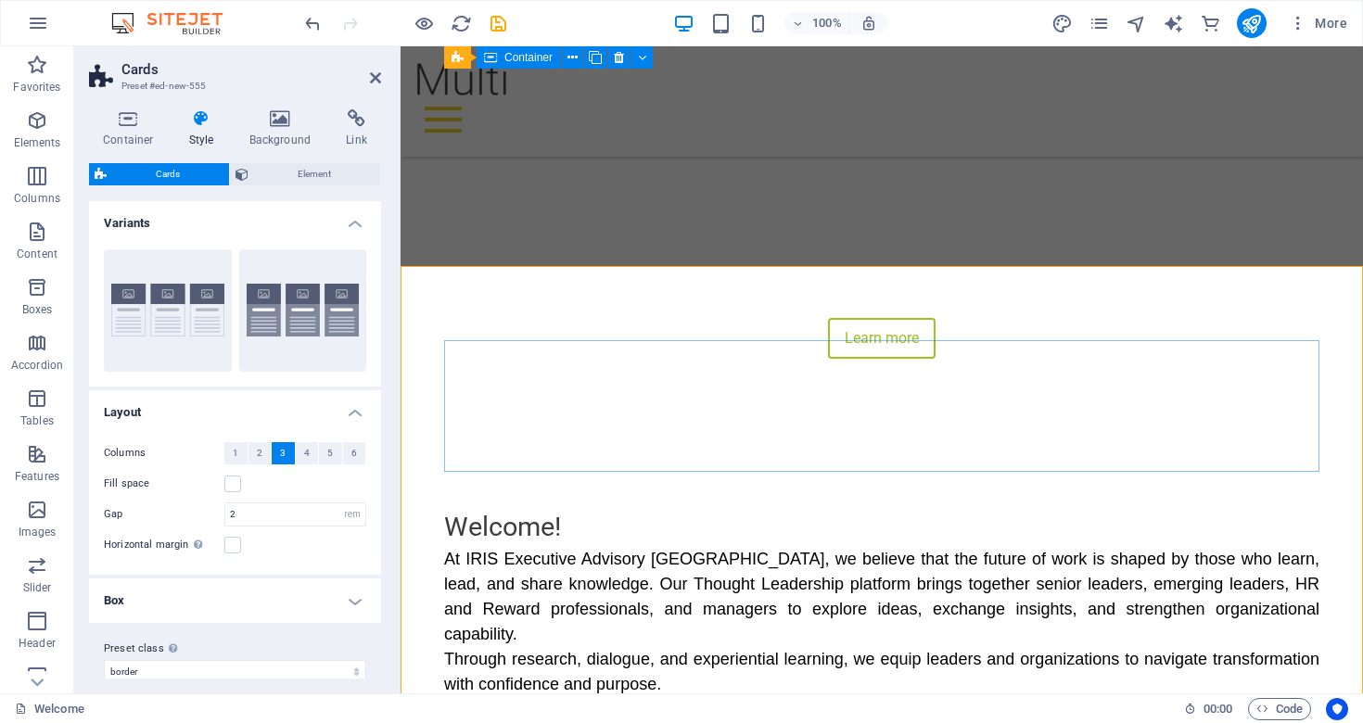
scroll to position [639, 0]
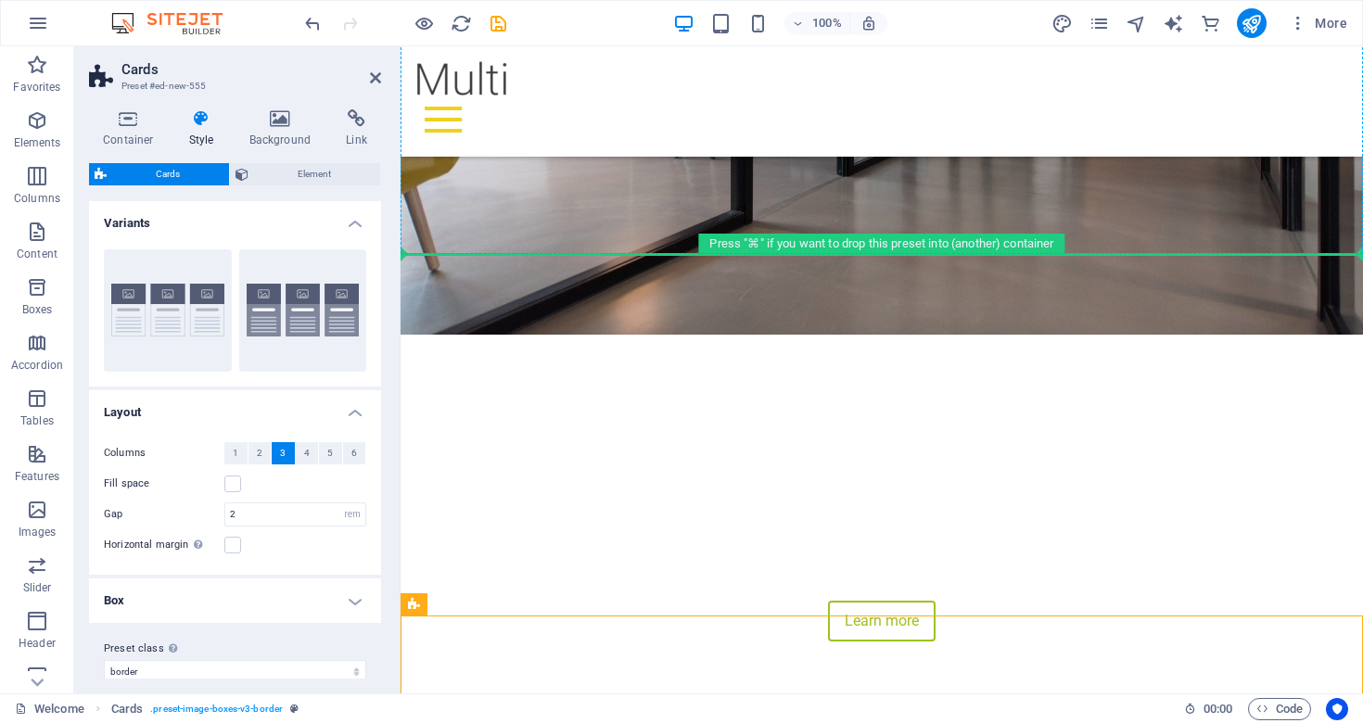
scroll to position [360, 0]
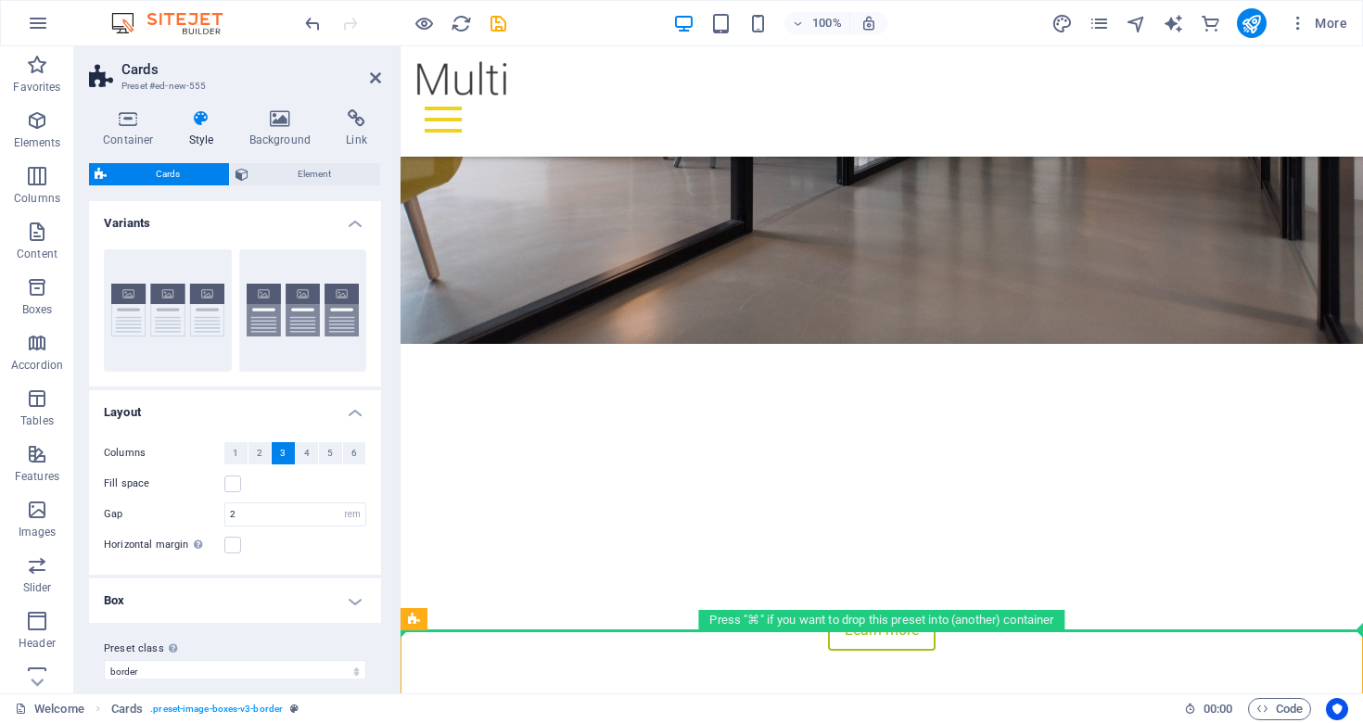
drag, startPoint x: 791, startPoint y: 497, endPoint x: 703, endPoint y: 603, distance: 137.6
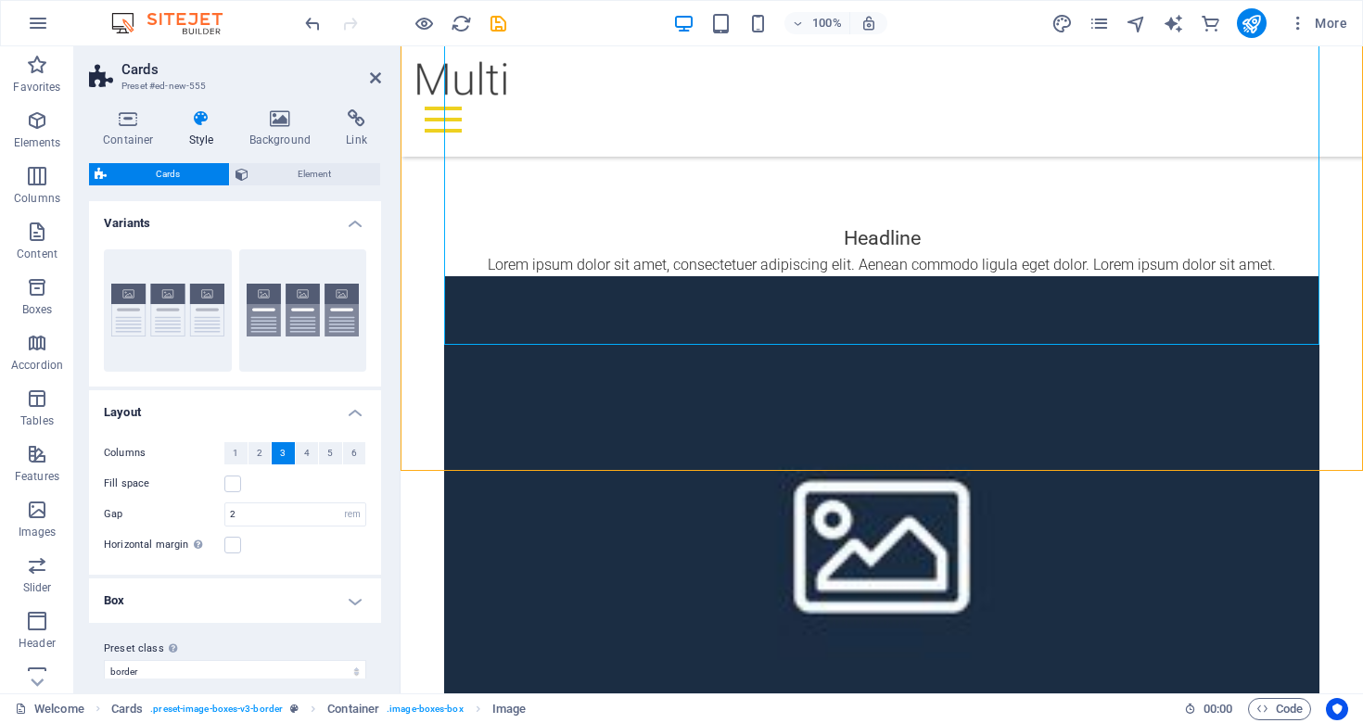
scroll to position [1296, 0]
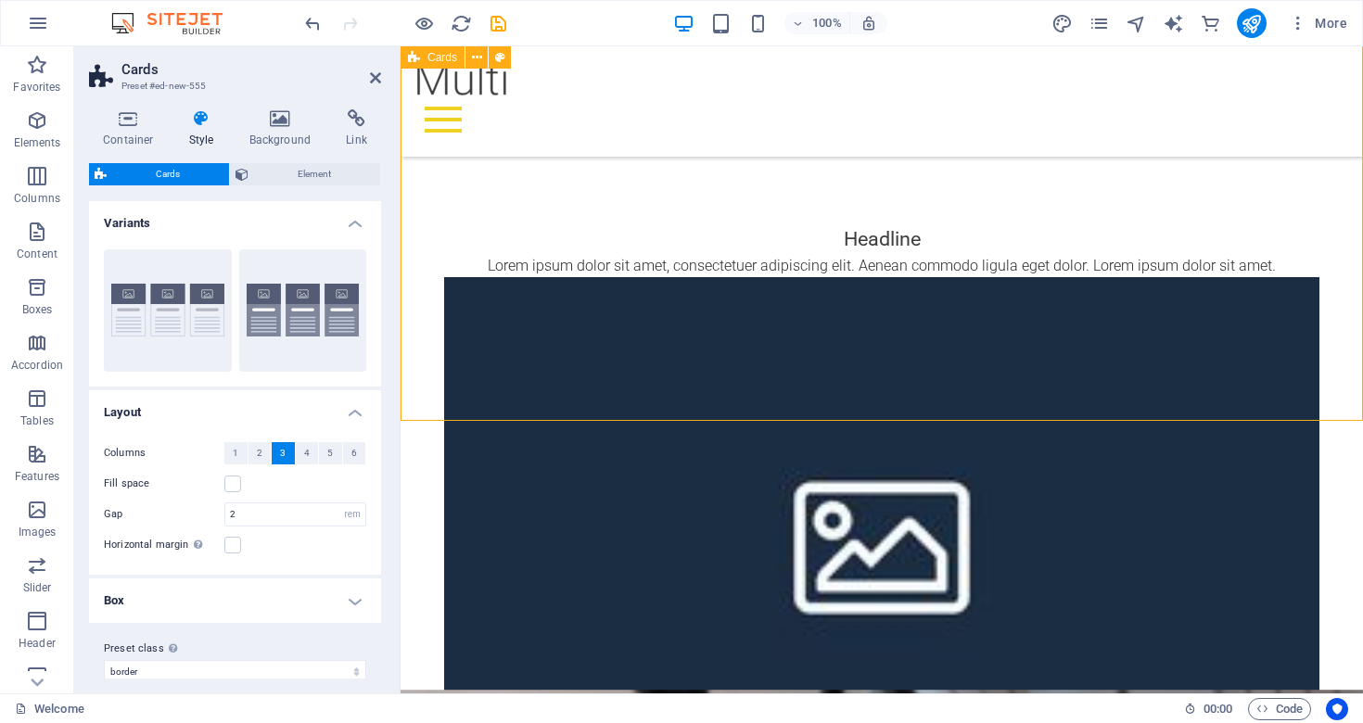
click at [820, 396] on div "Headline Lorem ipsum dolor sit amet, consectetuer adipiscing elit. Aenean commo…" at bounding box center [882, 513] width 963 height 726
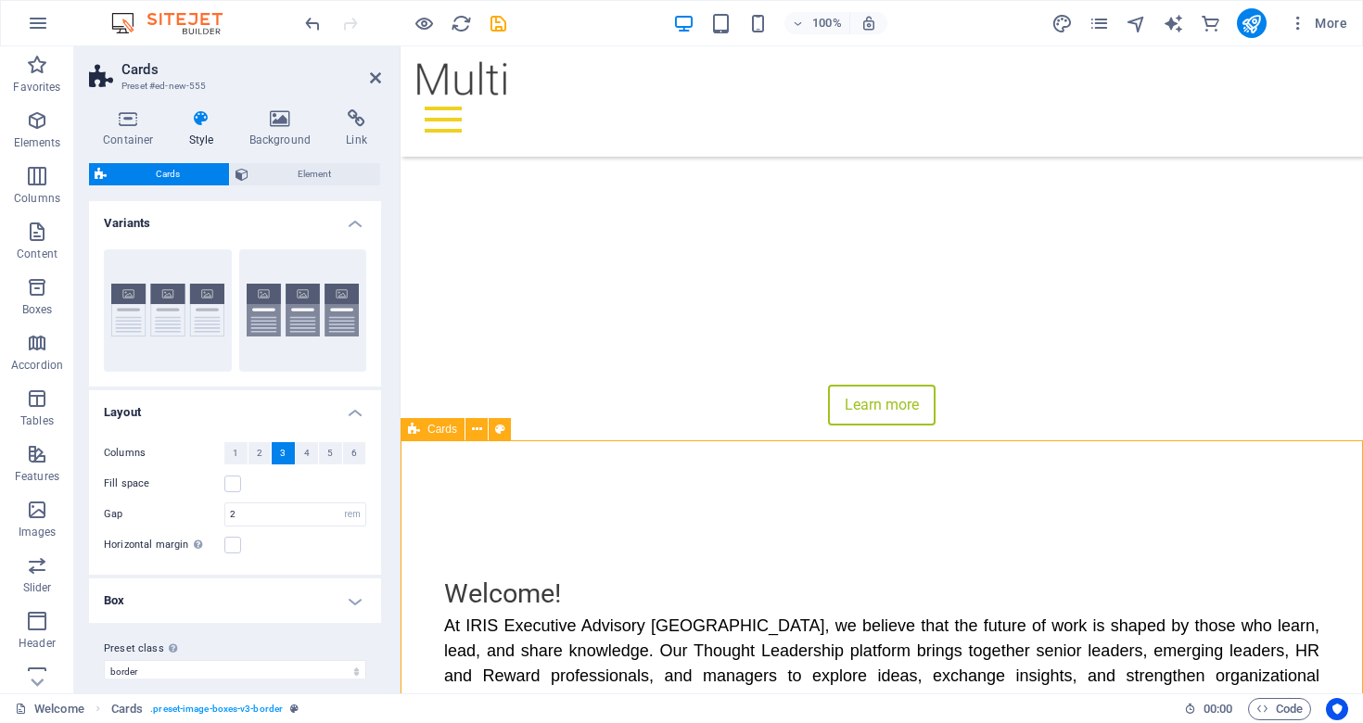
scroll to position [596, 0]
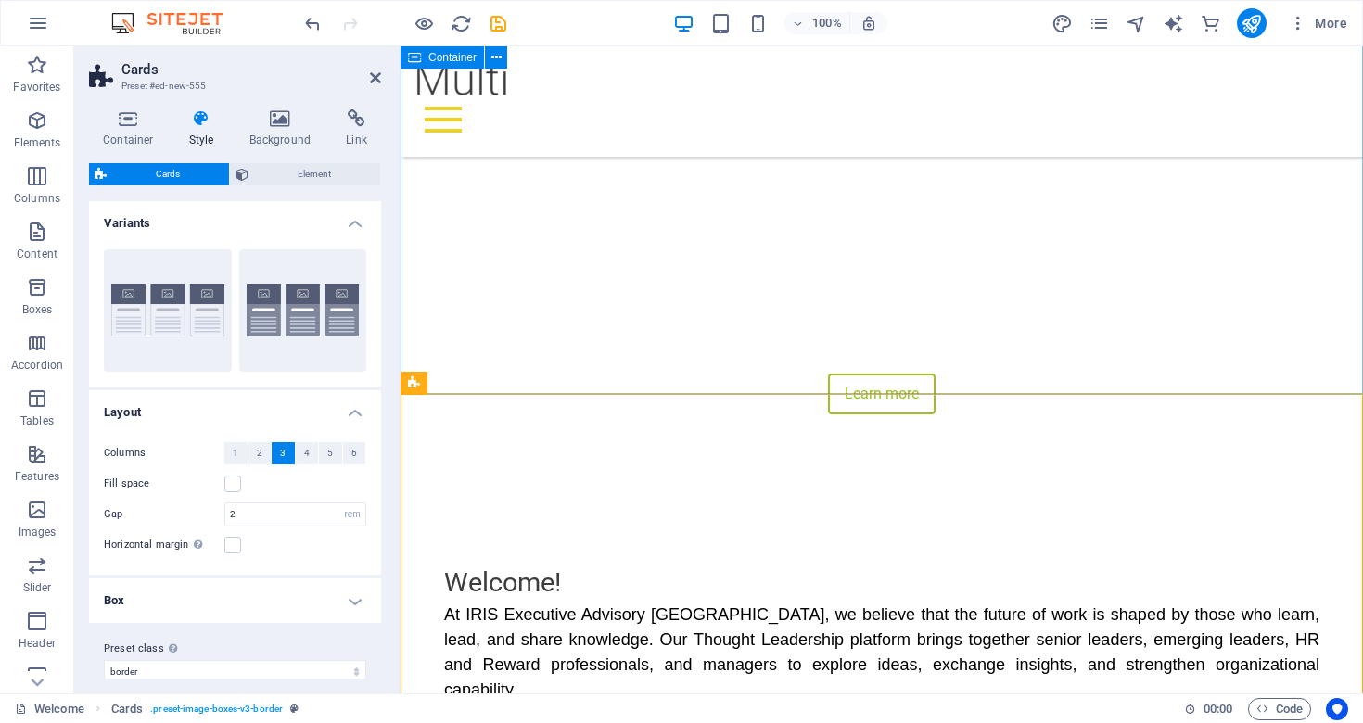
click at [765, 489] on div "Welcome! A t IRIS Executive Advisory [GEOGRAPHIC_DATA], we believe that the fut…" at bounding box center [882, 669] width 963 height 361
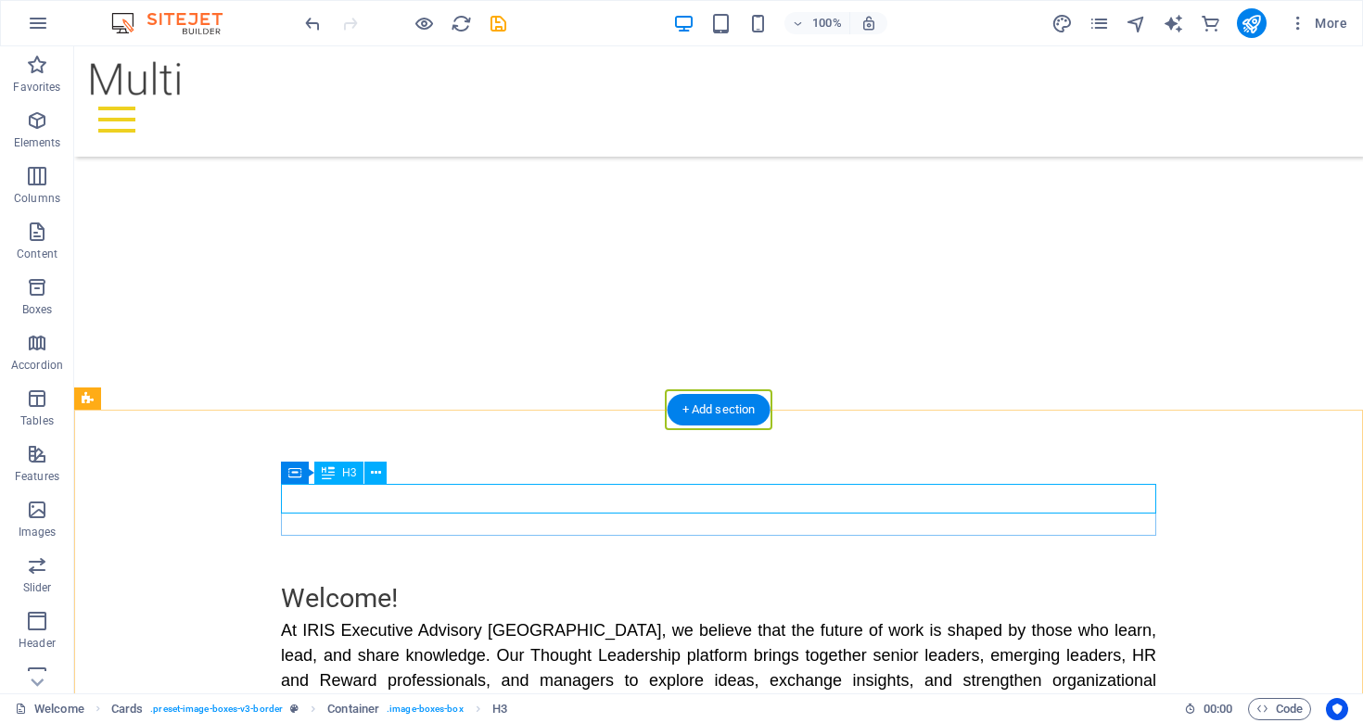
scroll to position [568, 0]
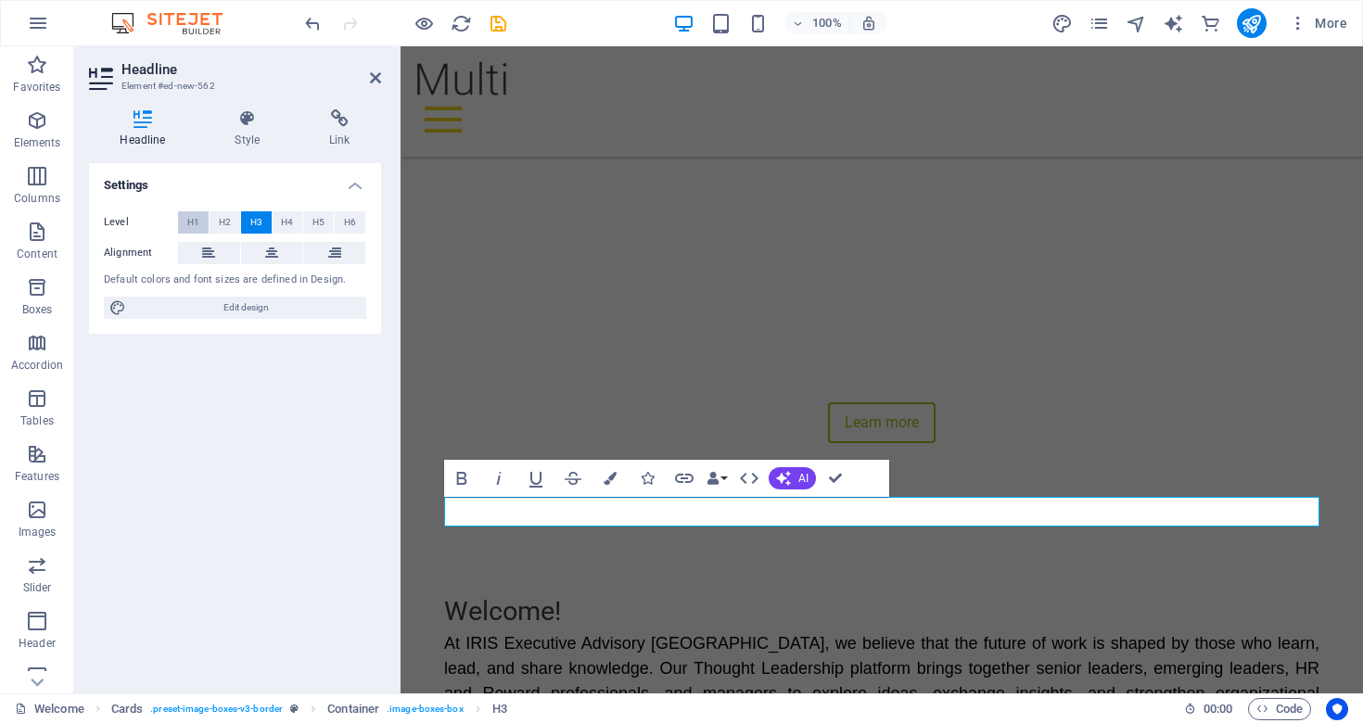
click at [195, 218] on span "H1" at bounding box center [193, 222] width 12 height 22
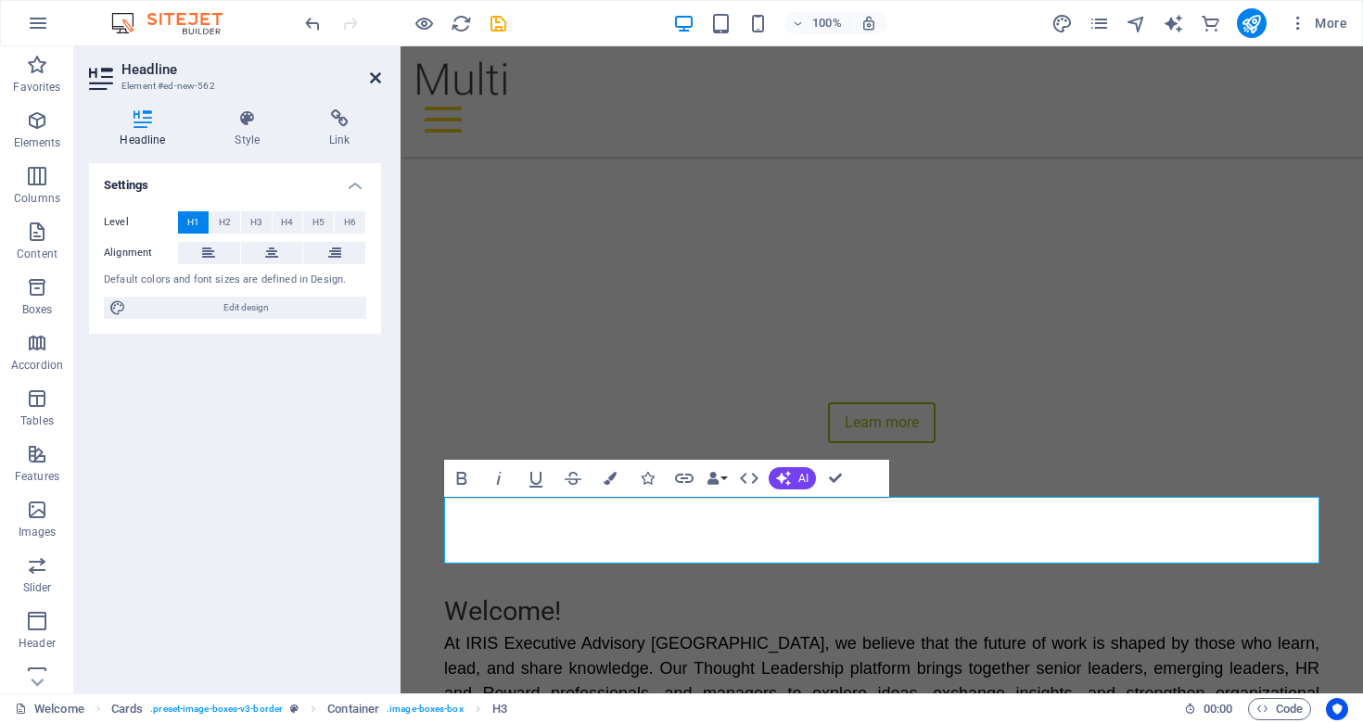
click at [372, 81] on icon at bounding box center [375, 77] width 11 height 15
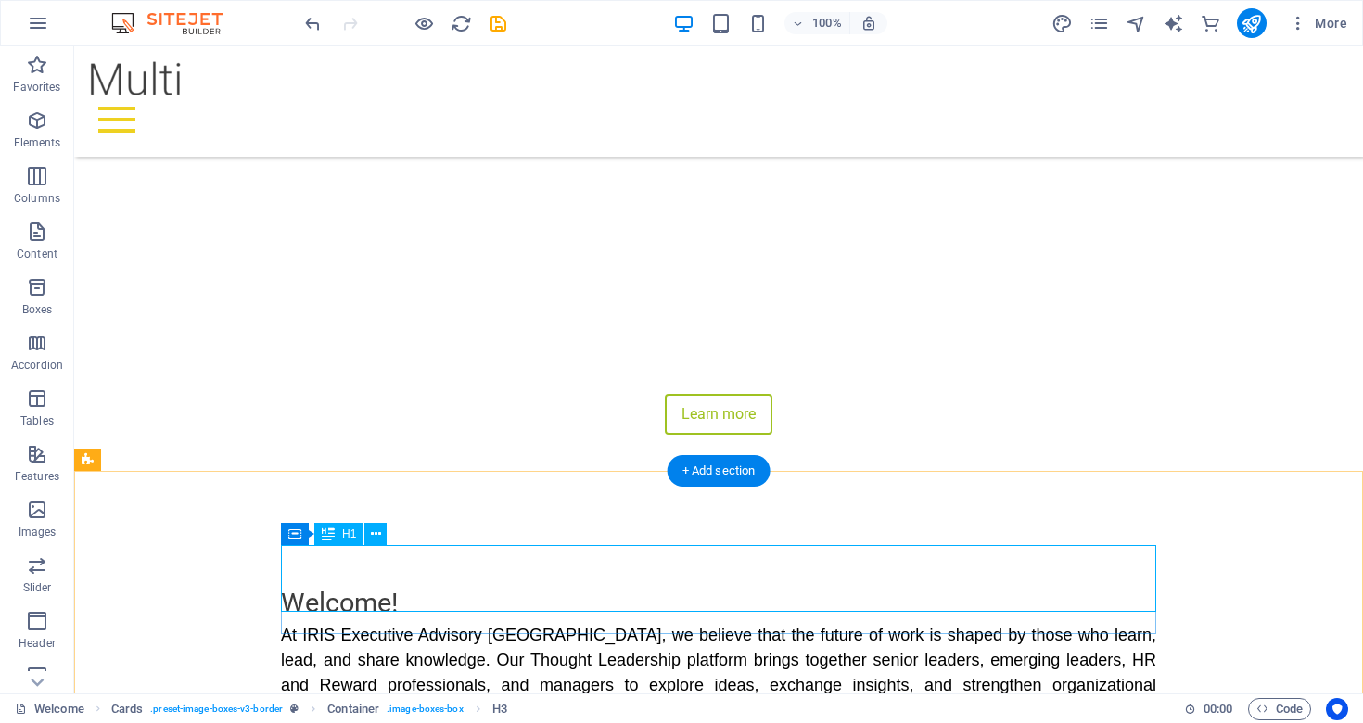
scroll to position [593, 0]
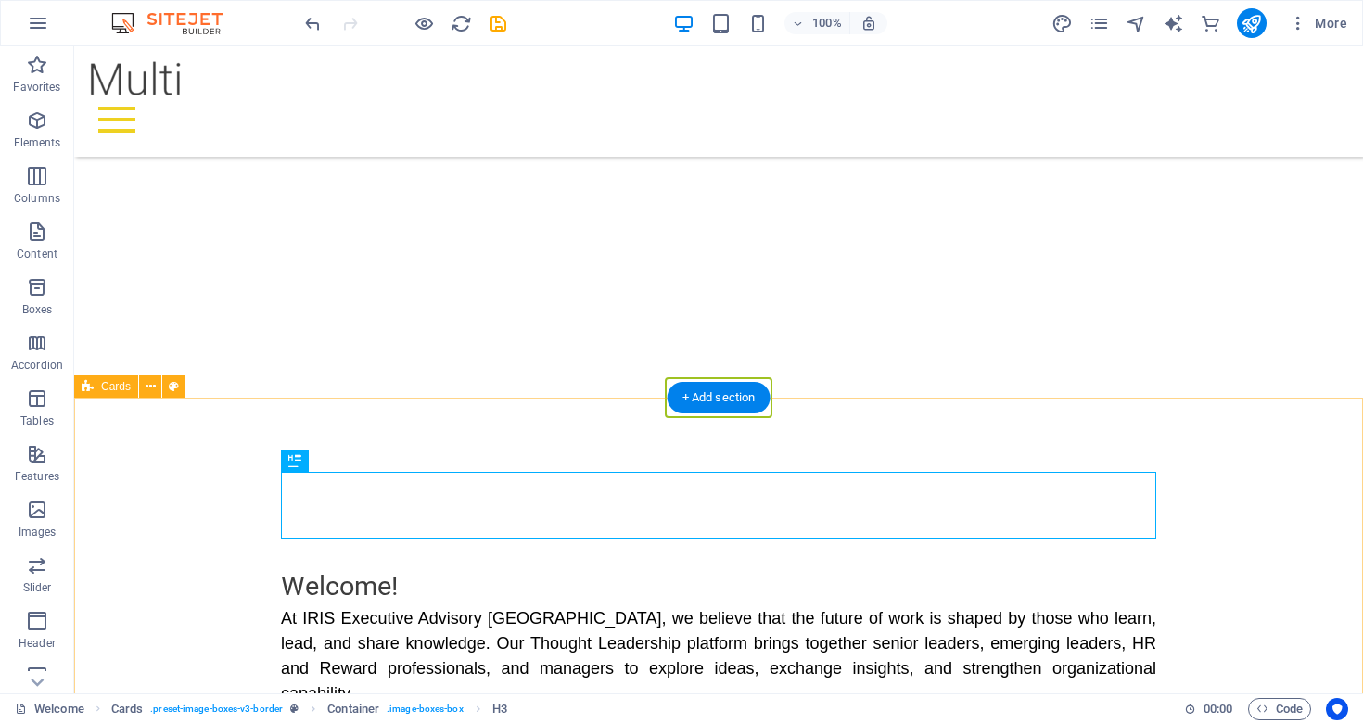
click at [374, 465] on icon at bounding box center [376, 461] width 10 height 19
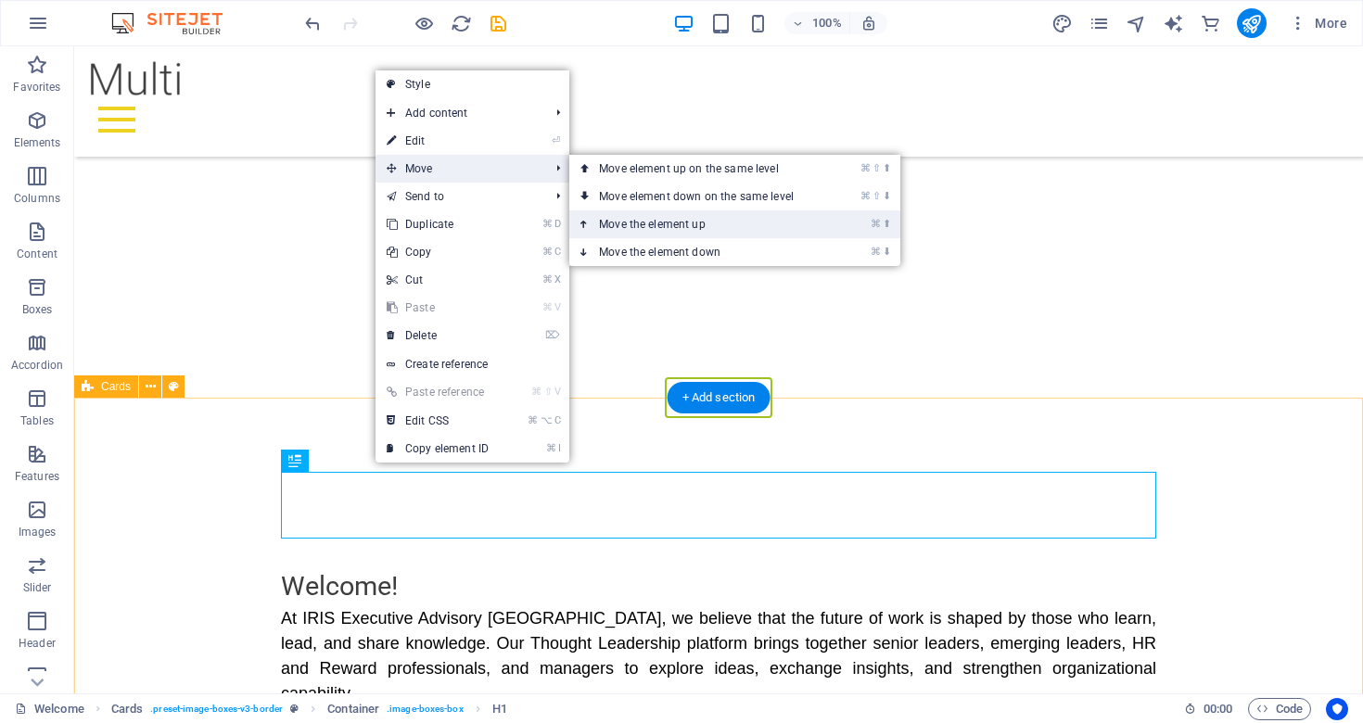
click at [655, 224] on link "⌘ ⬆ Move the element up" at bounding box center [700, 225] width 262 height 28
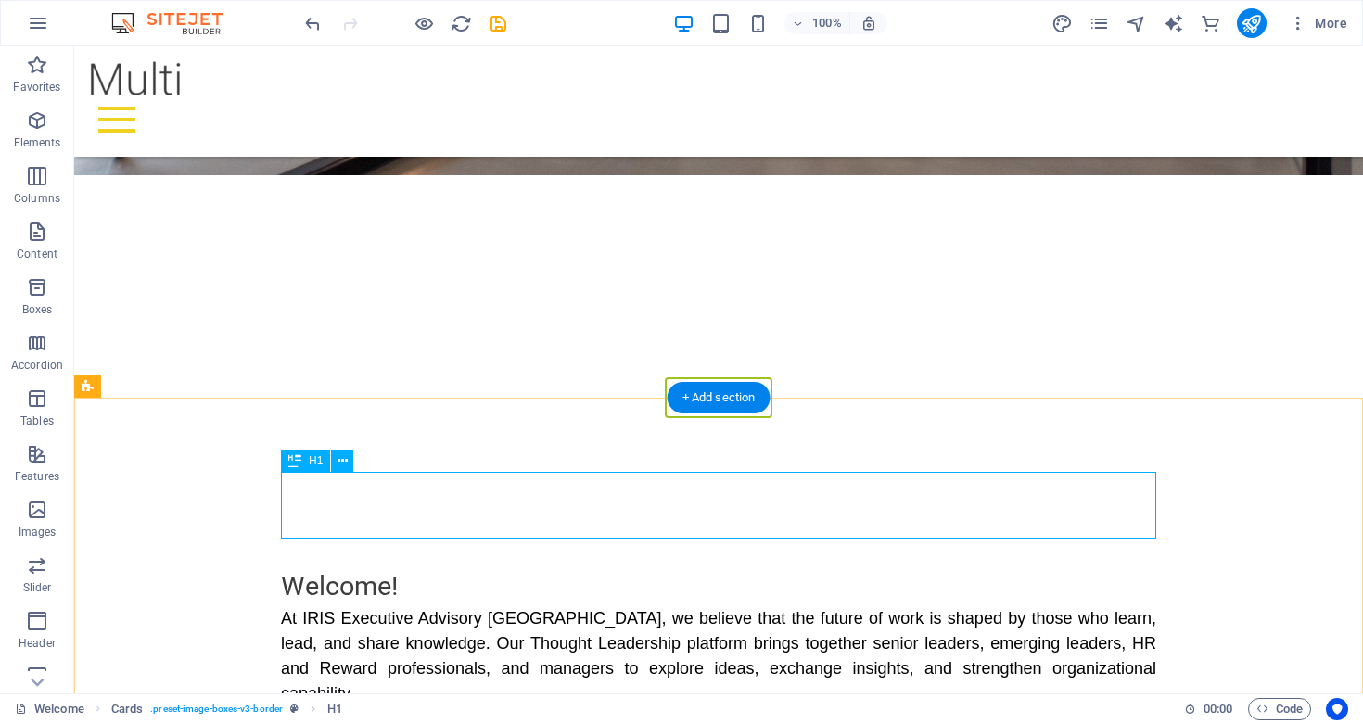
click at [348, 463] on button at bounding box center [342, 461] width 22 height 22
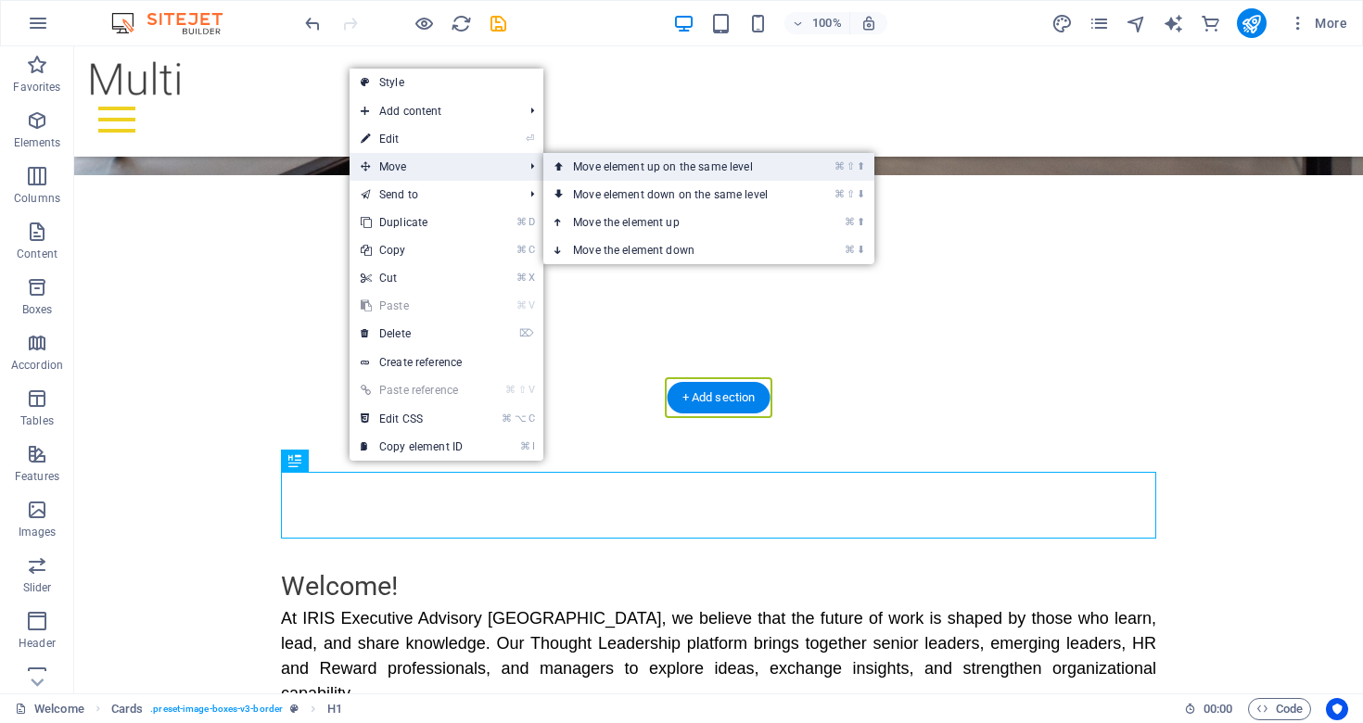
click at [612, 166] on link "⌘ ⇧ ⬆ Move element up on the same level" at bounding box center [674, 167] width 262 height 28
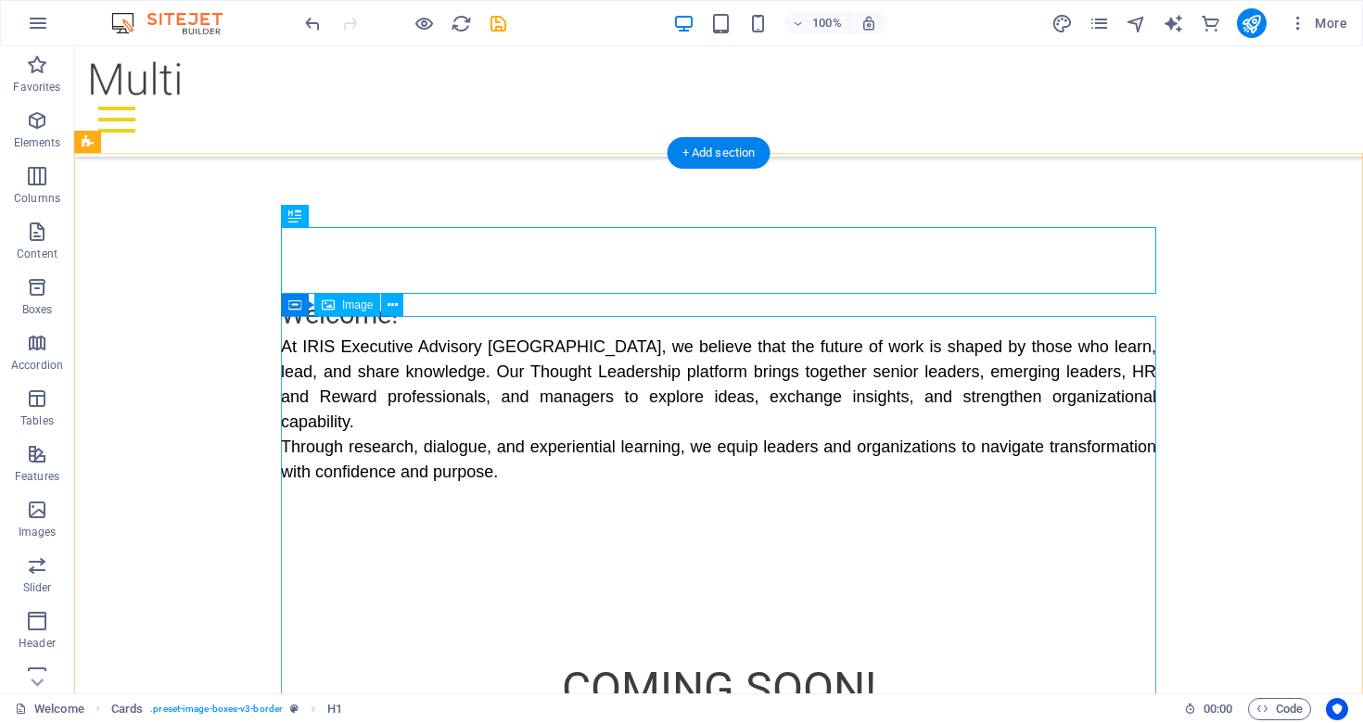
scroll to position [837, 0]
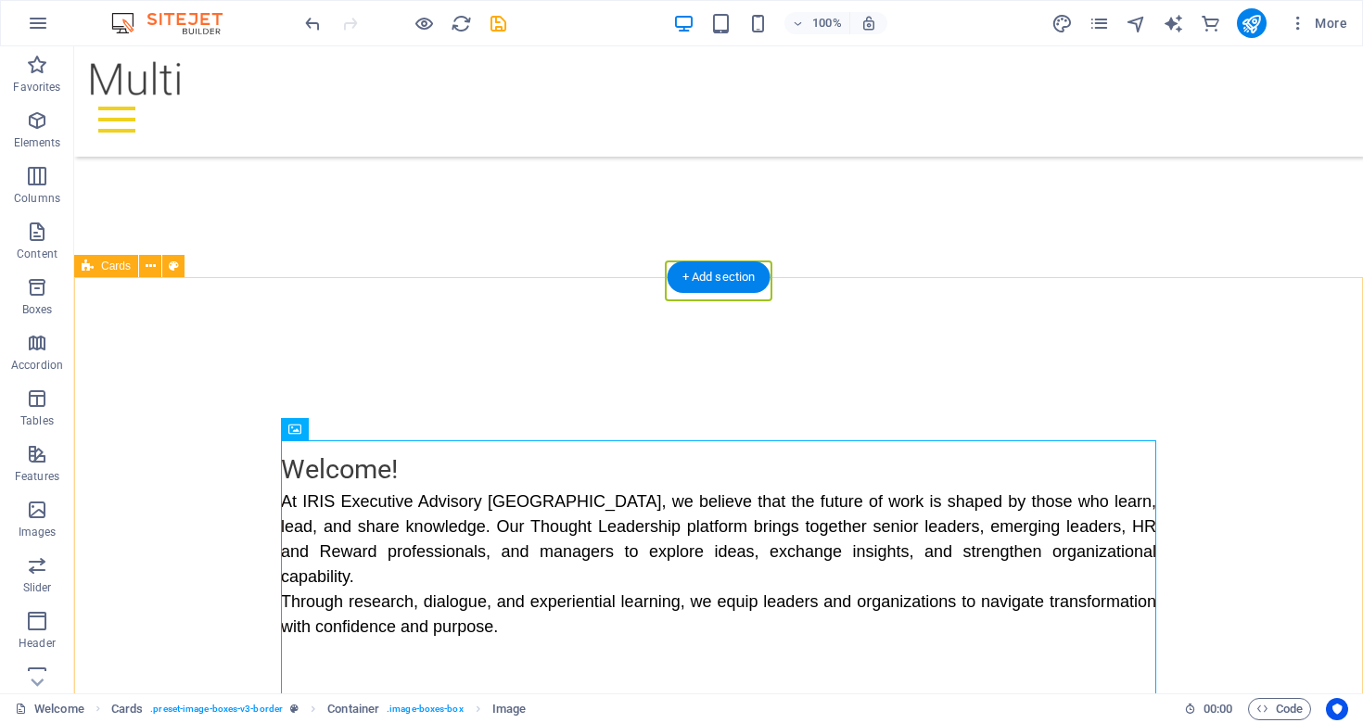
scroll to position [700, 0]
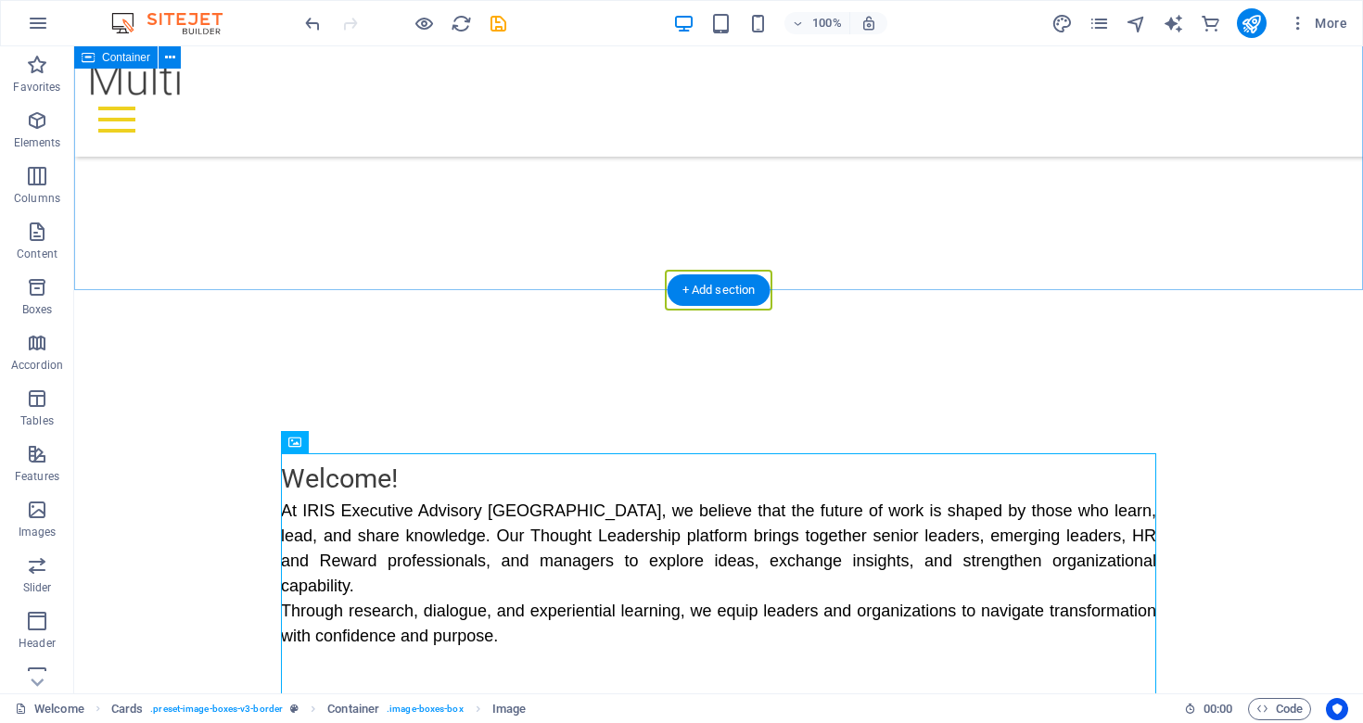
click at [540, 385] on div "Welcome! A t IRIS Executive Advisory [GEOGRAPHIC_DATA], we believe that the fut…" at bounding box center [718, 565] width 1289 height 361
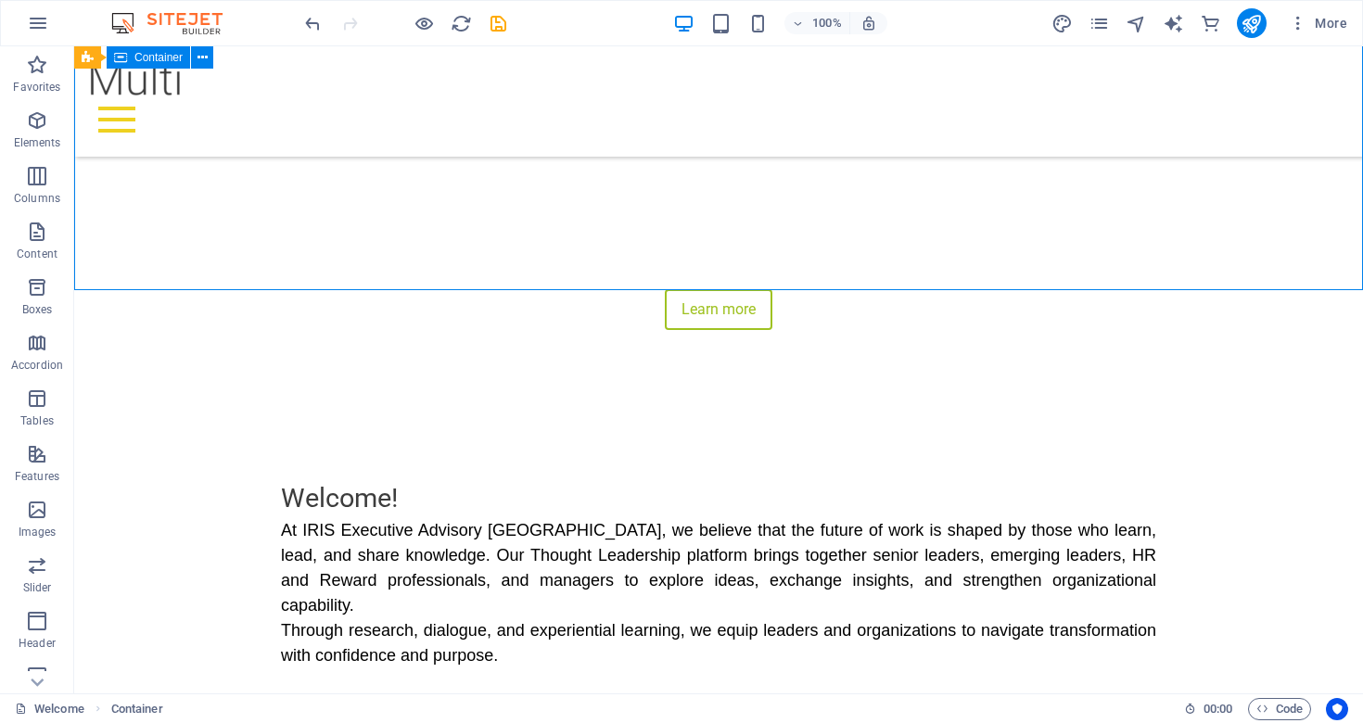
scroll to position [720, 0]
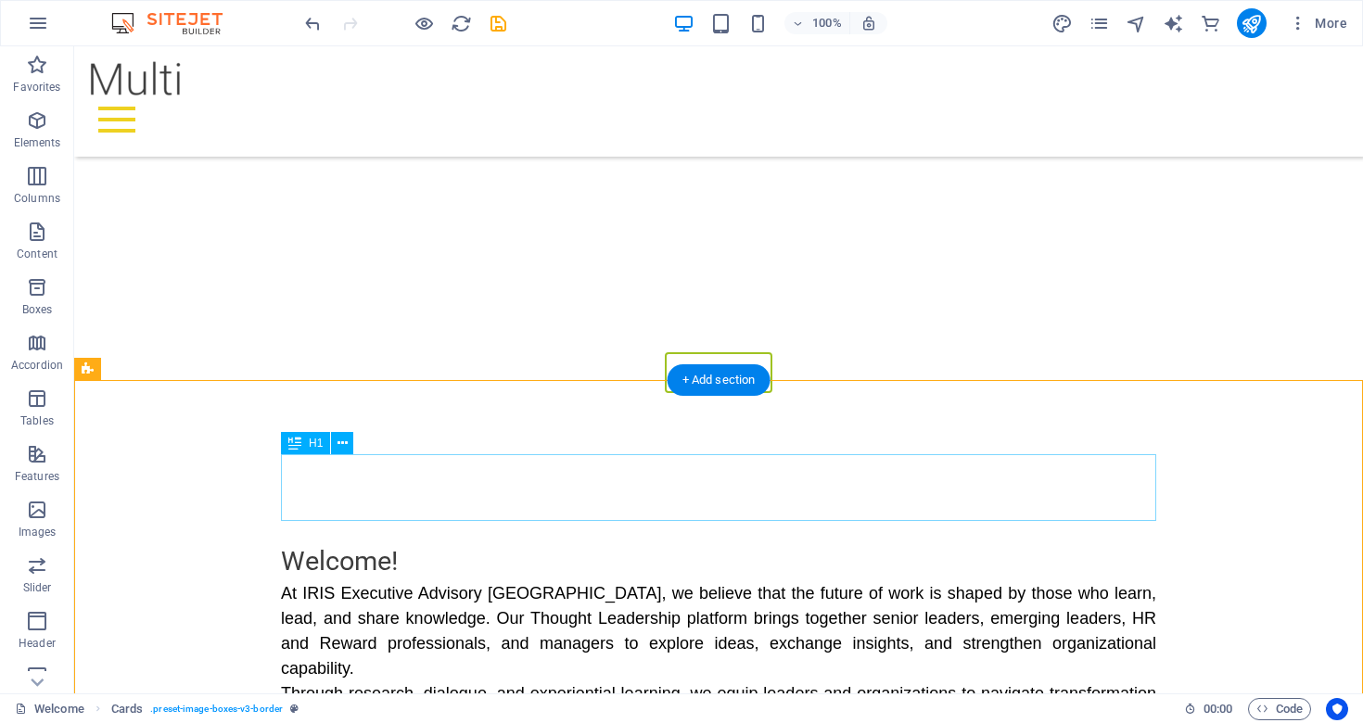
scroll to position [620, 0]
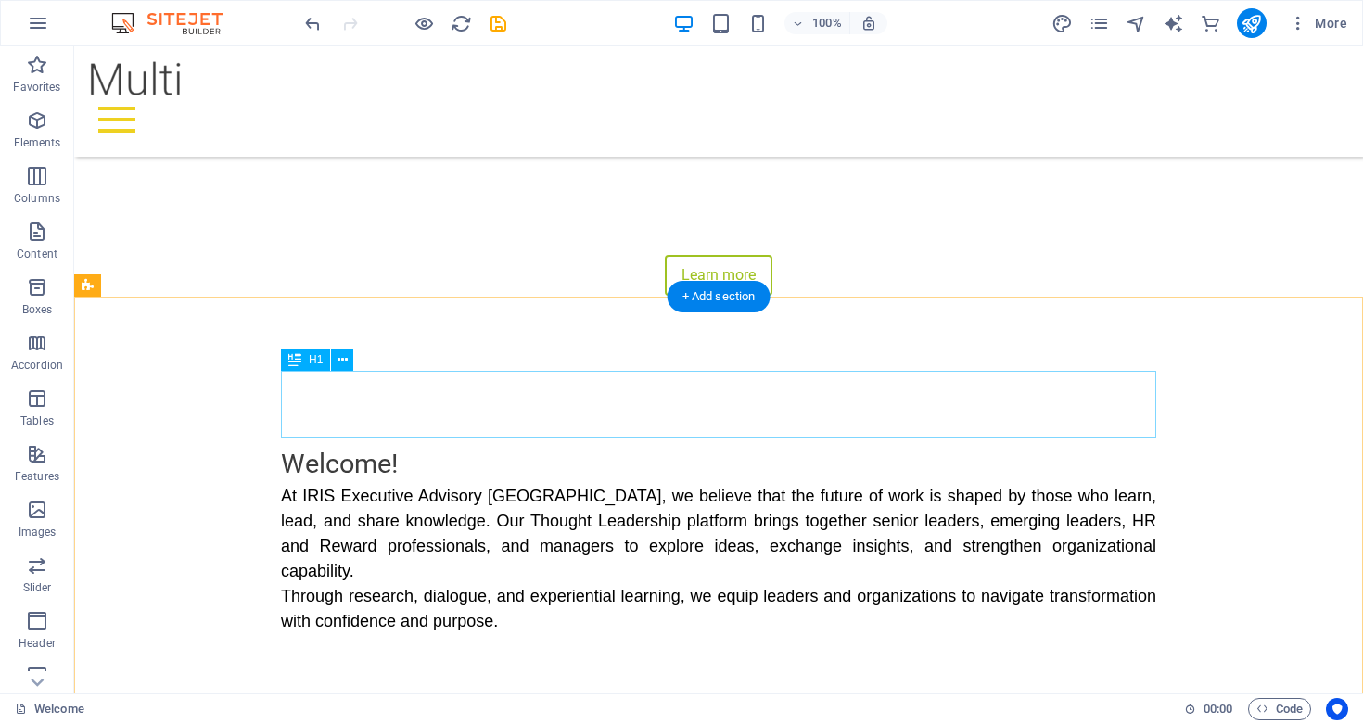
scroll to position [669, 0]
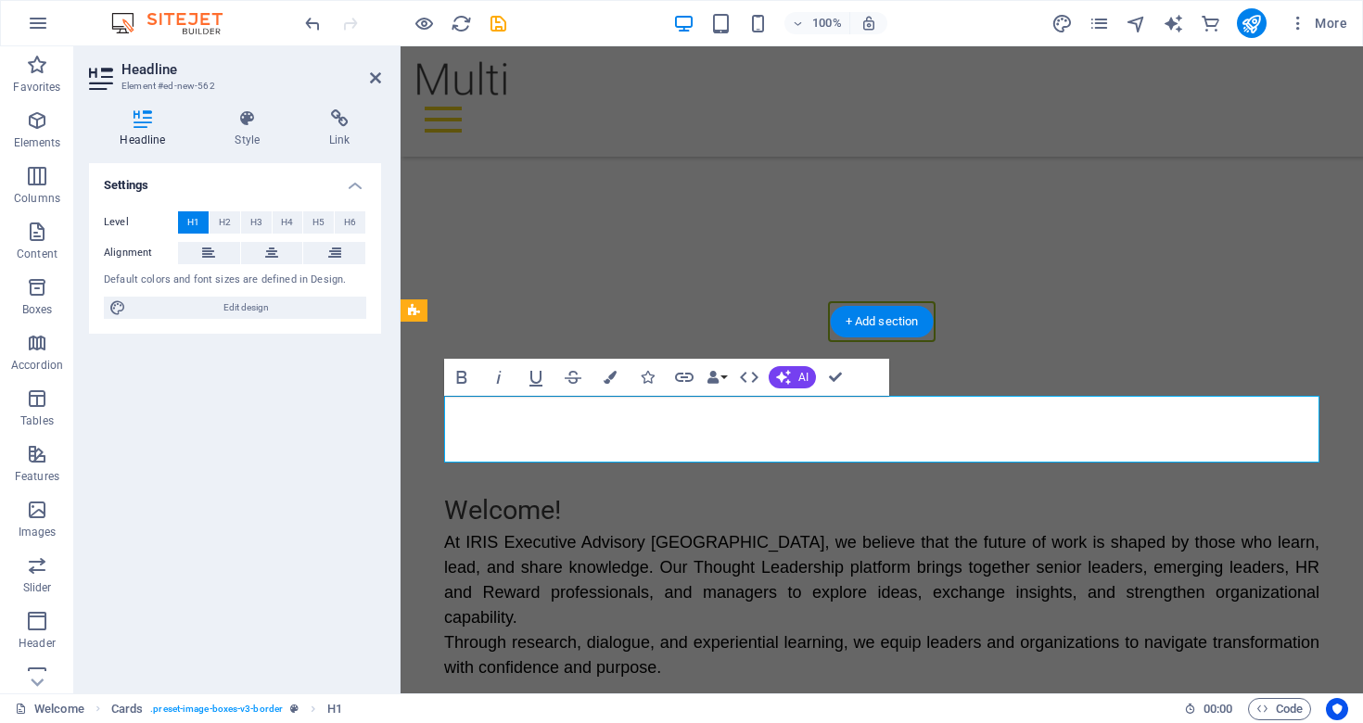
click at [375, 72] on icon at bounding box center [375, 77] width 11 height 15
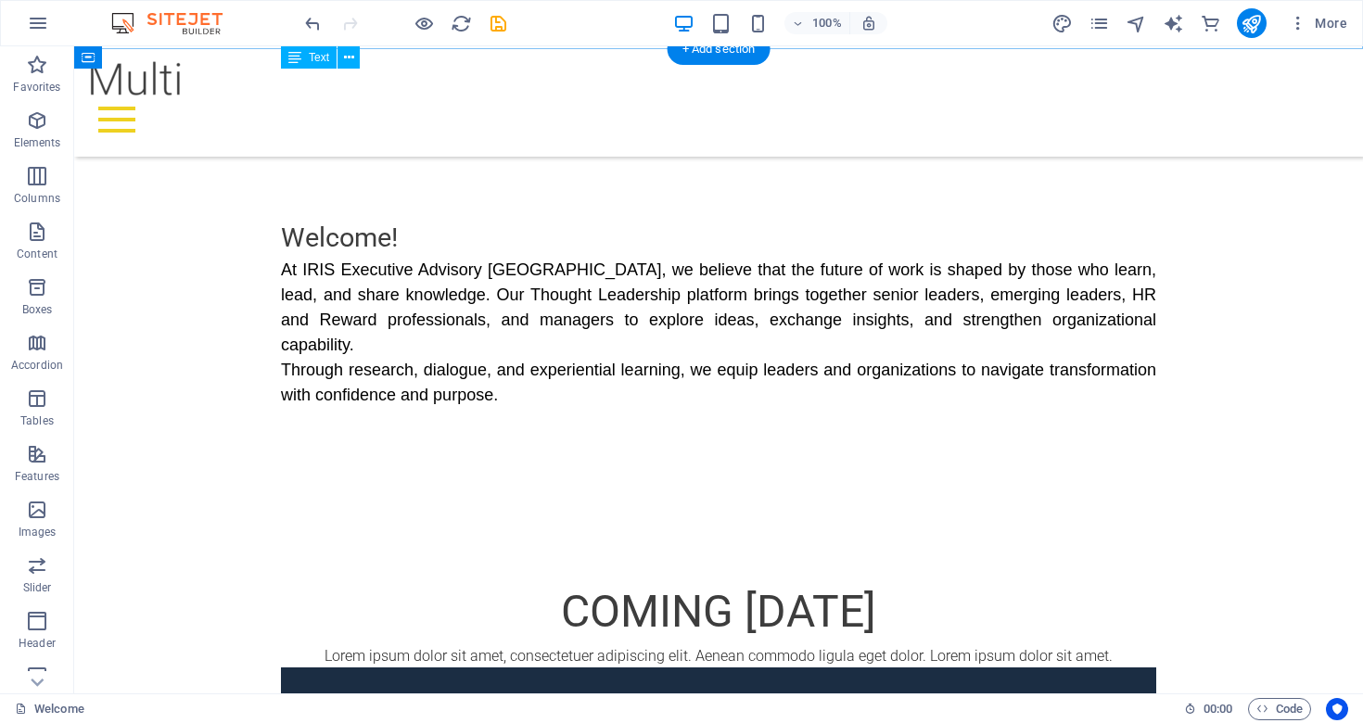
scroll to position [942, 0]
